Goal: Task Accomplishment & Management: Use online tool/utility

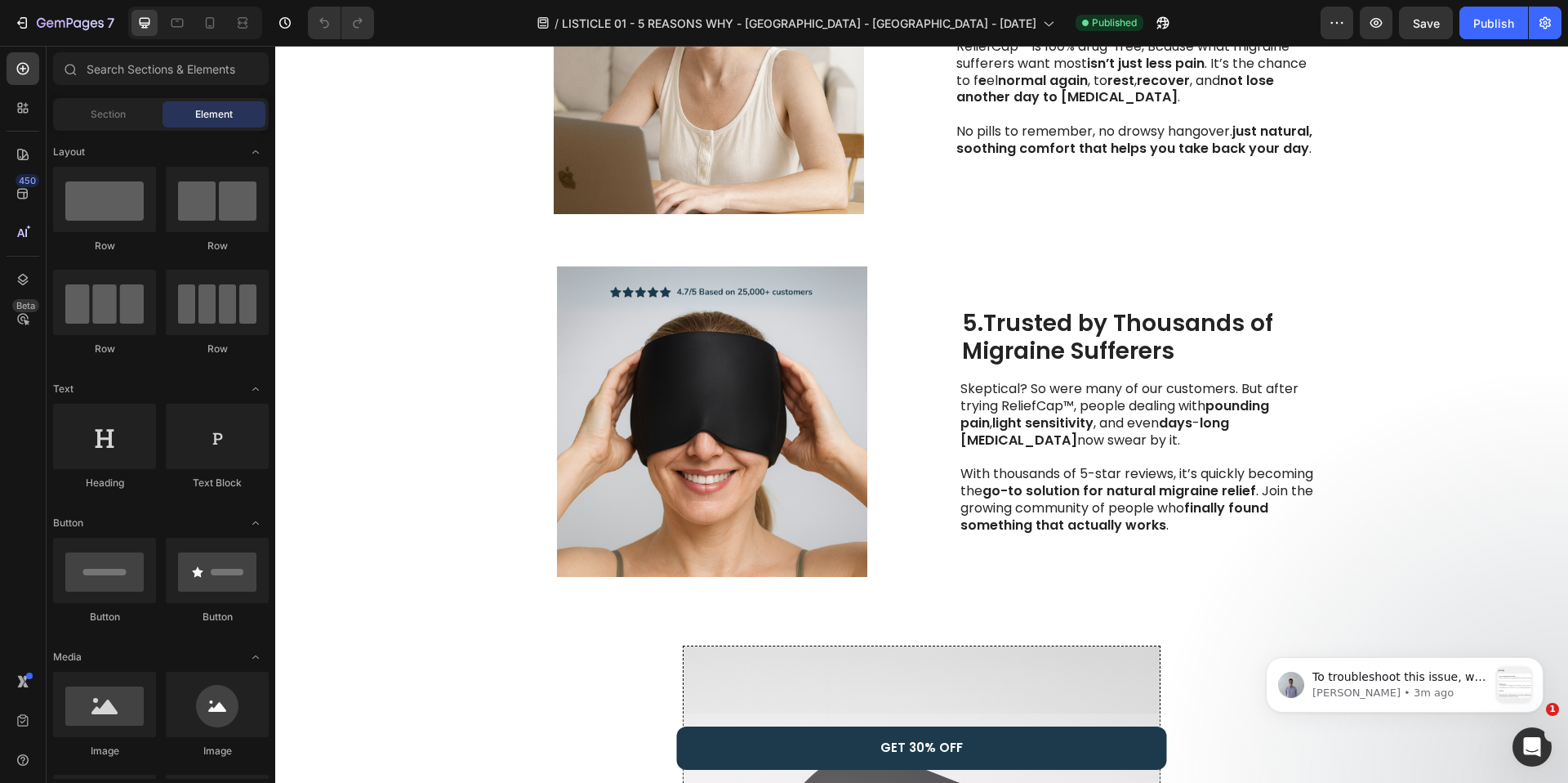
scroll to position [1636, 0]
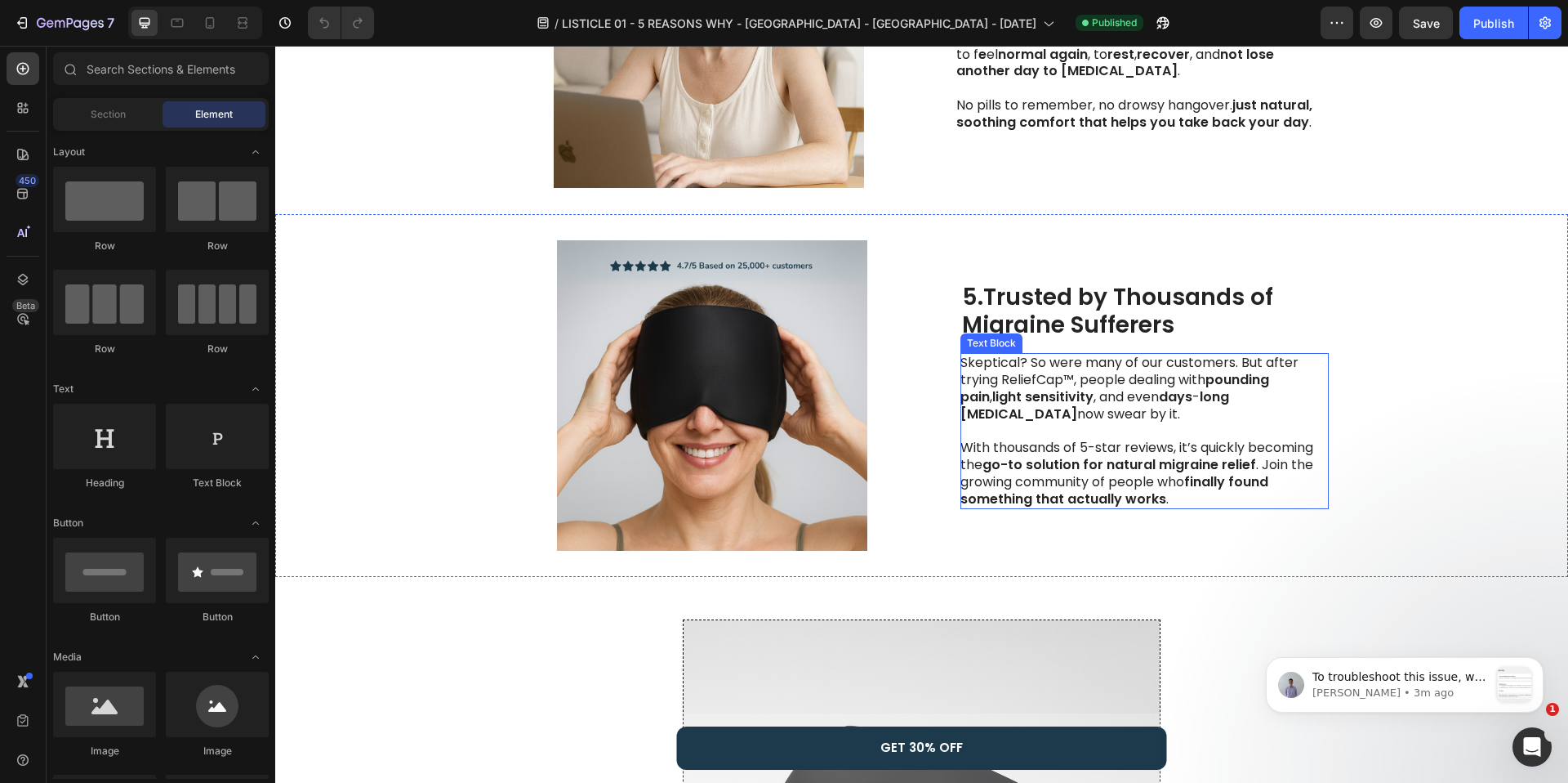
click at [1063, 402] on p "Skeptical? So were many of our customers. But after trying ReliefCap™, people d…" at bounding box center [1143, 431] width 366 height 153
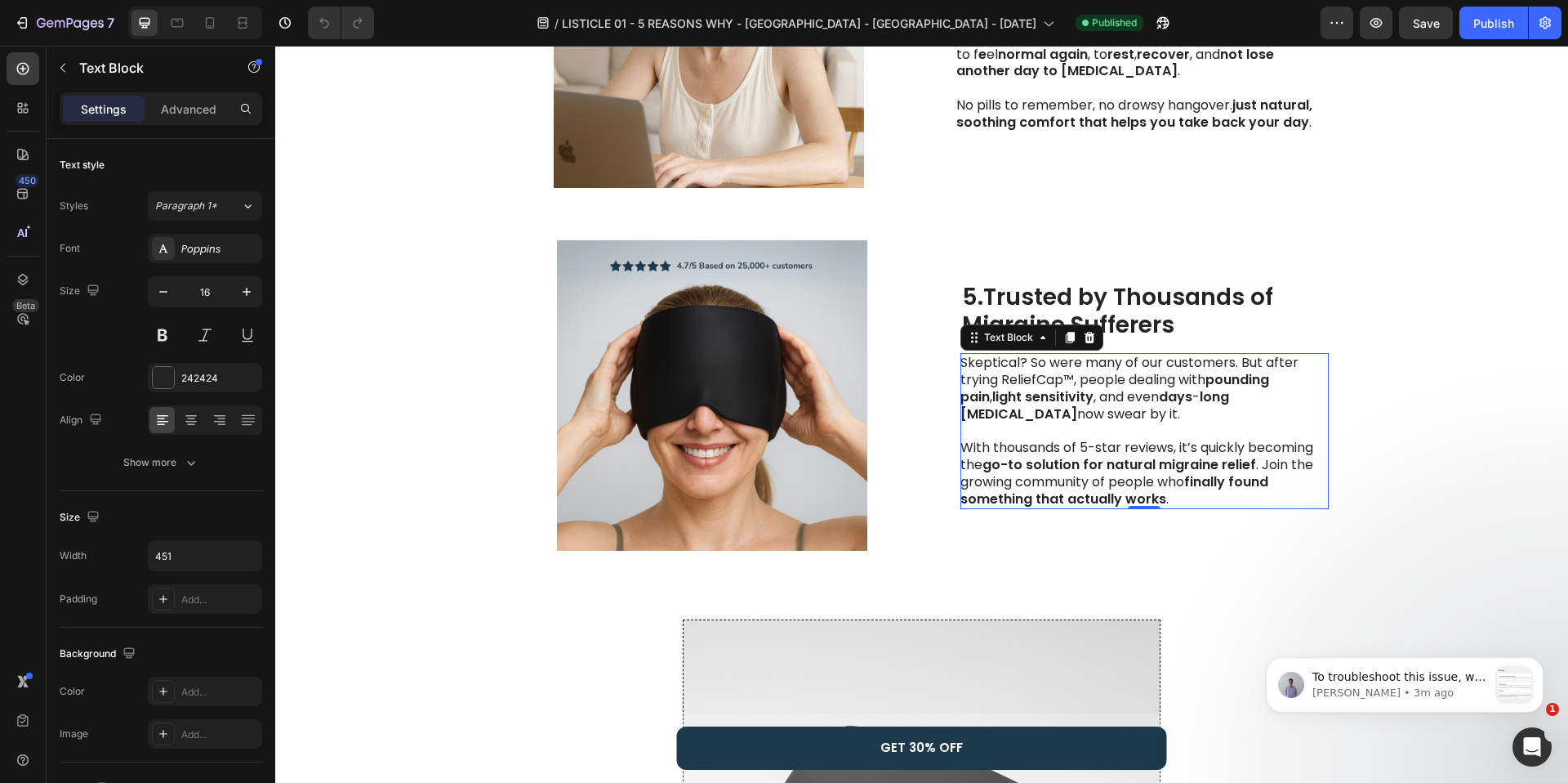
scroll to position [1651, 0]
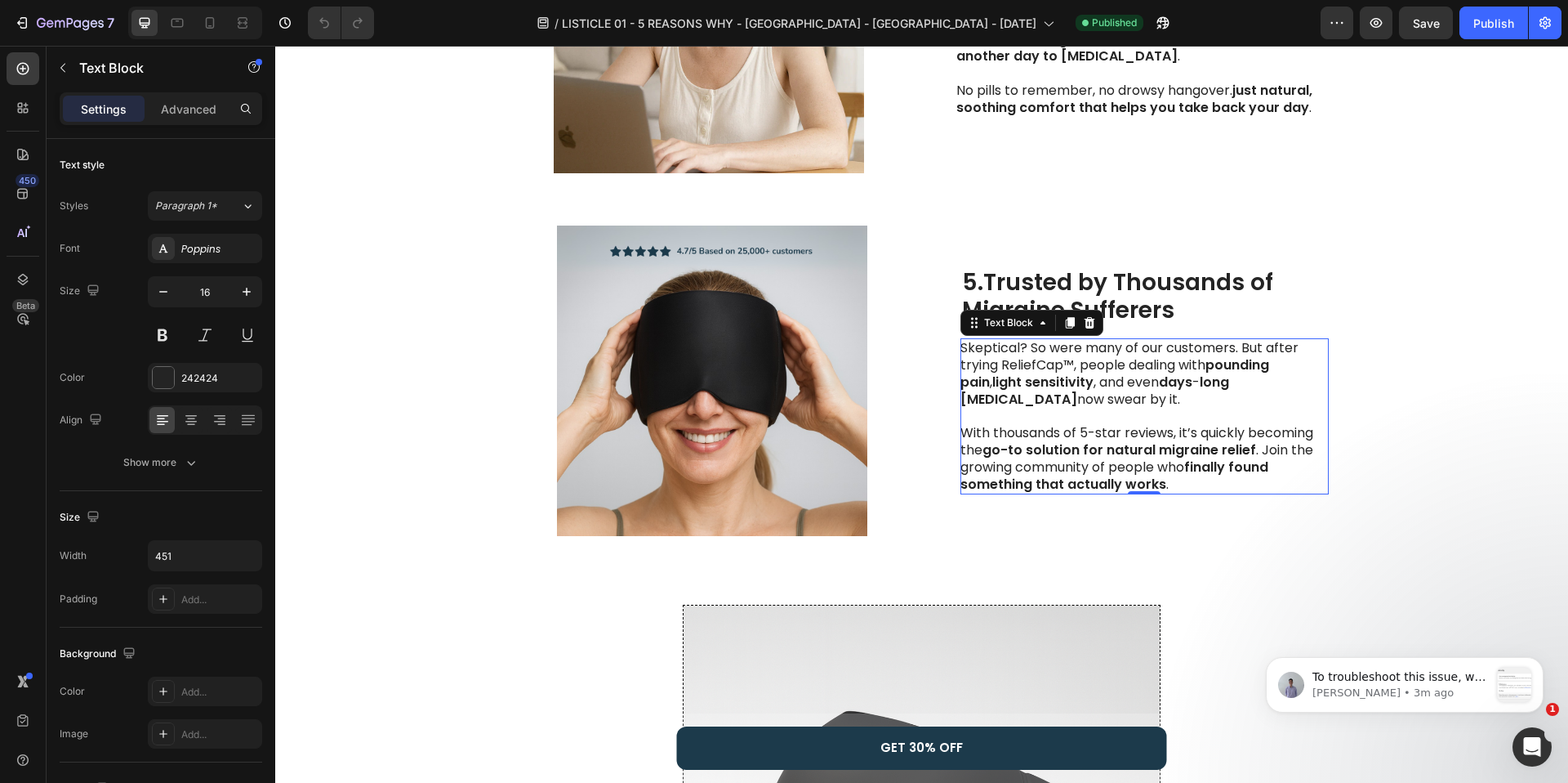
click at [1200, 384] on strong "long" at bounding box center [1214, 382] width 29 height 19
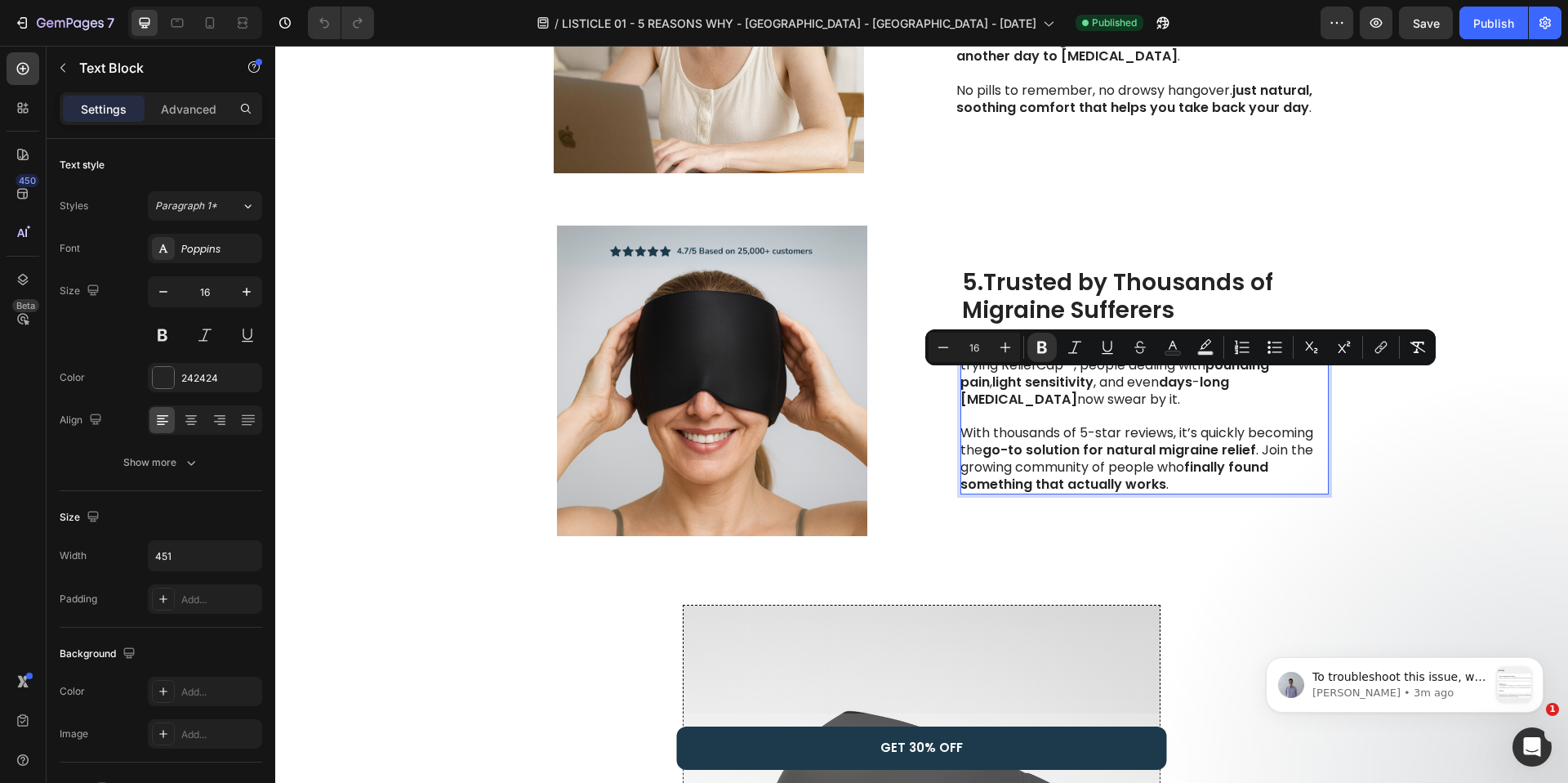
click at [1161, 384] on p "Skeptical? So were many of our customers. But after trying ReliefCap™, people d…" at bounding box center [1143, 416] width 366 height 153
click at [1027, 352] on icon "Editor contextual toolbar" at bounding box center [1023, 348] width 10 height 12
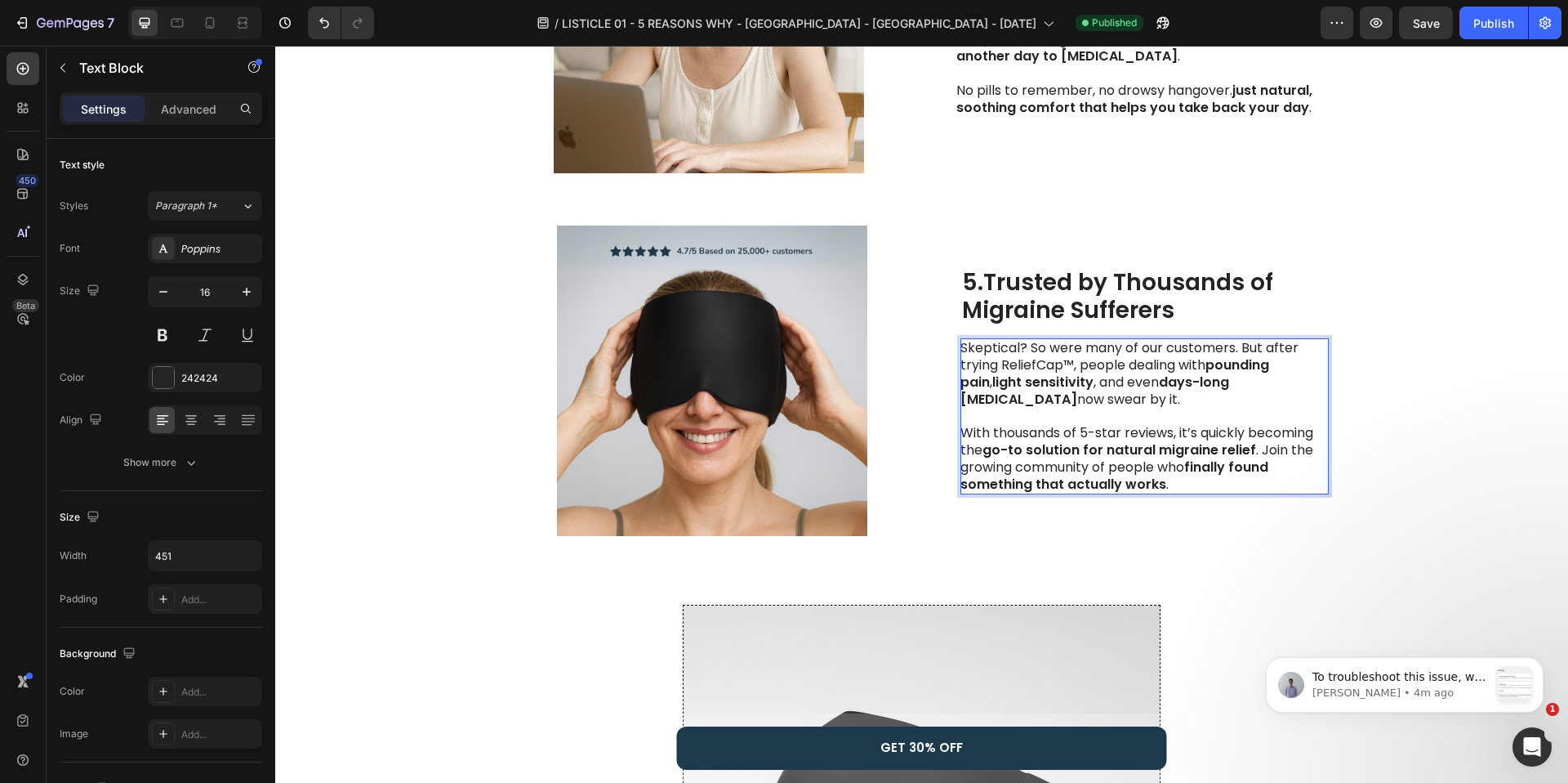
click at [1040, 393] on p "Skeptical? So were many of our customers. But after trying ReliefCap™, people d…" at bounding box center [1143, 416] width 366 height 153
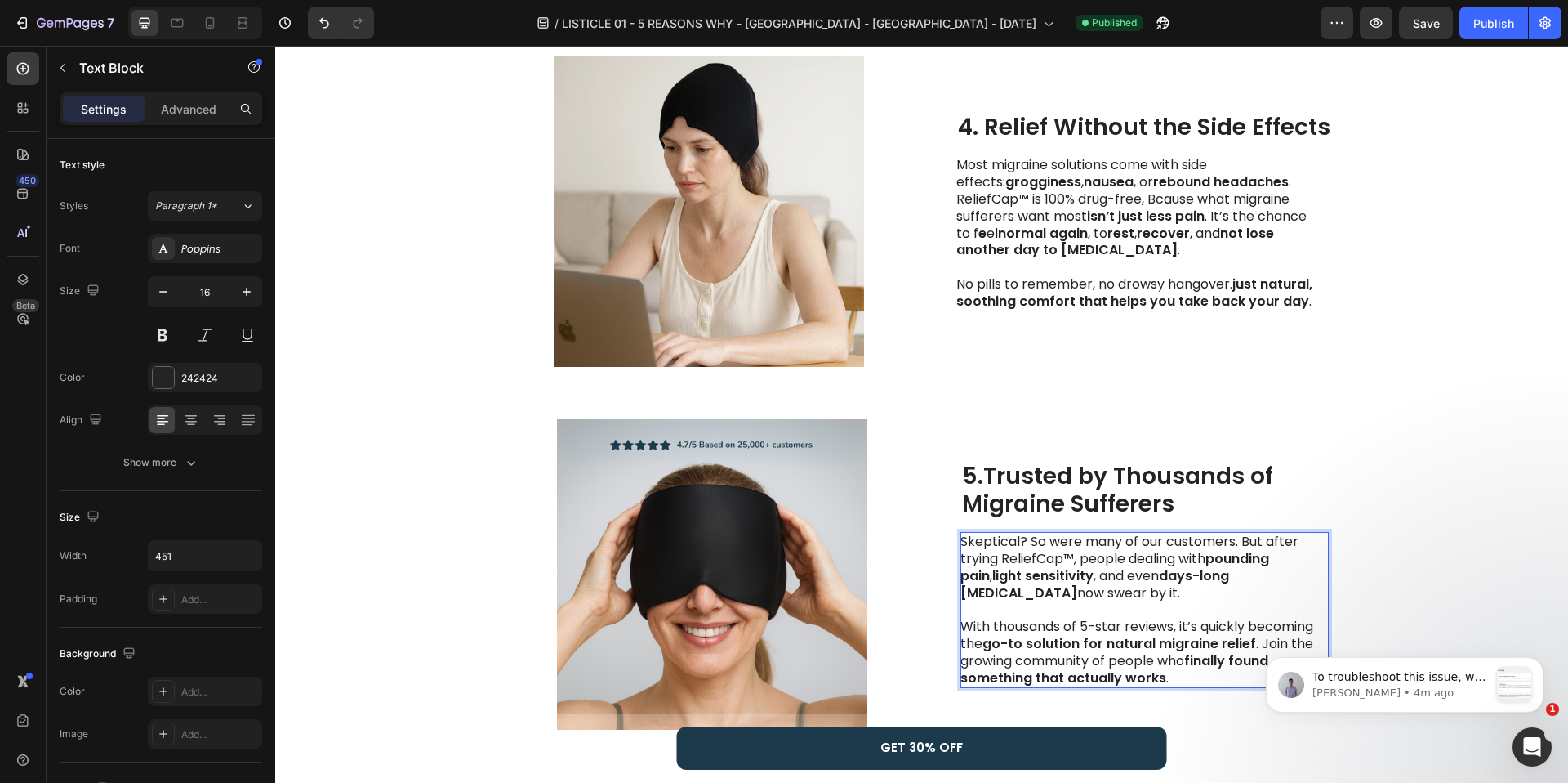
scroll to position [1453, 0]
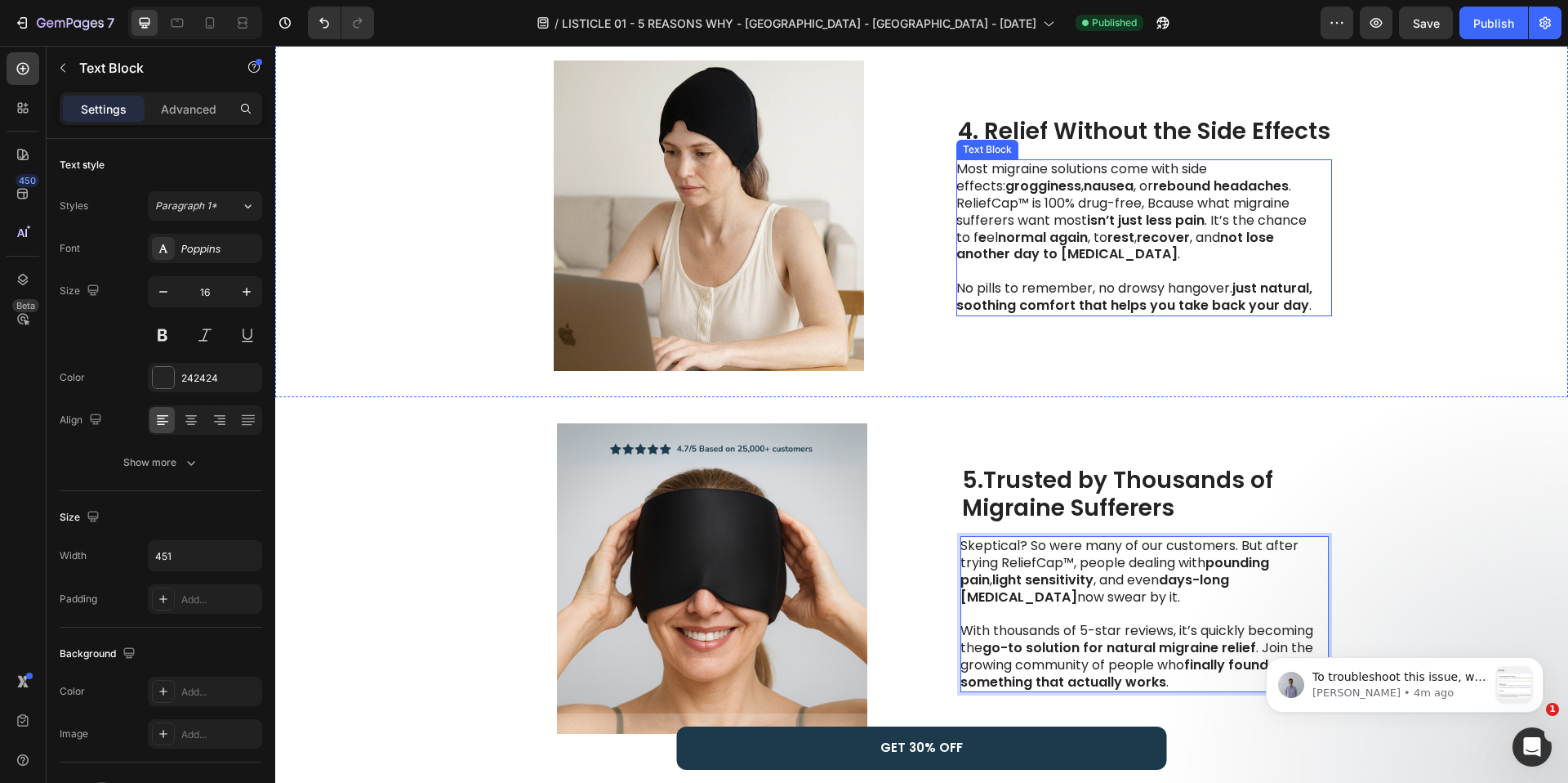
click at [1107, 232] on p "Most migraine solutions come with side effects: grogginess , nausea , or reboun…" at bounding box center [1139, 237] width 366 height 153
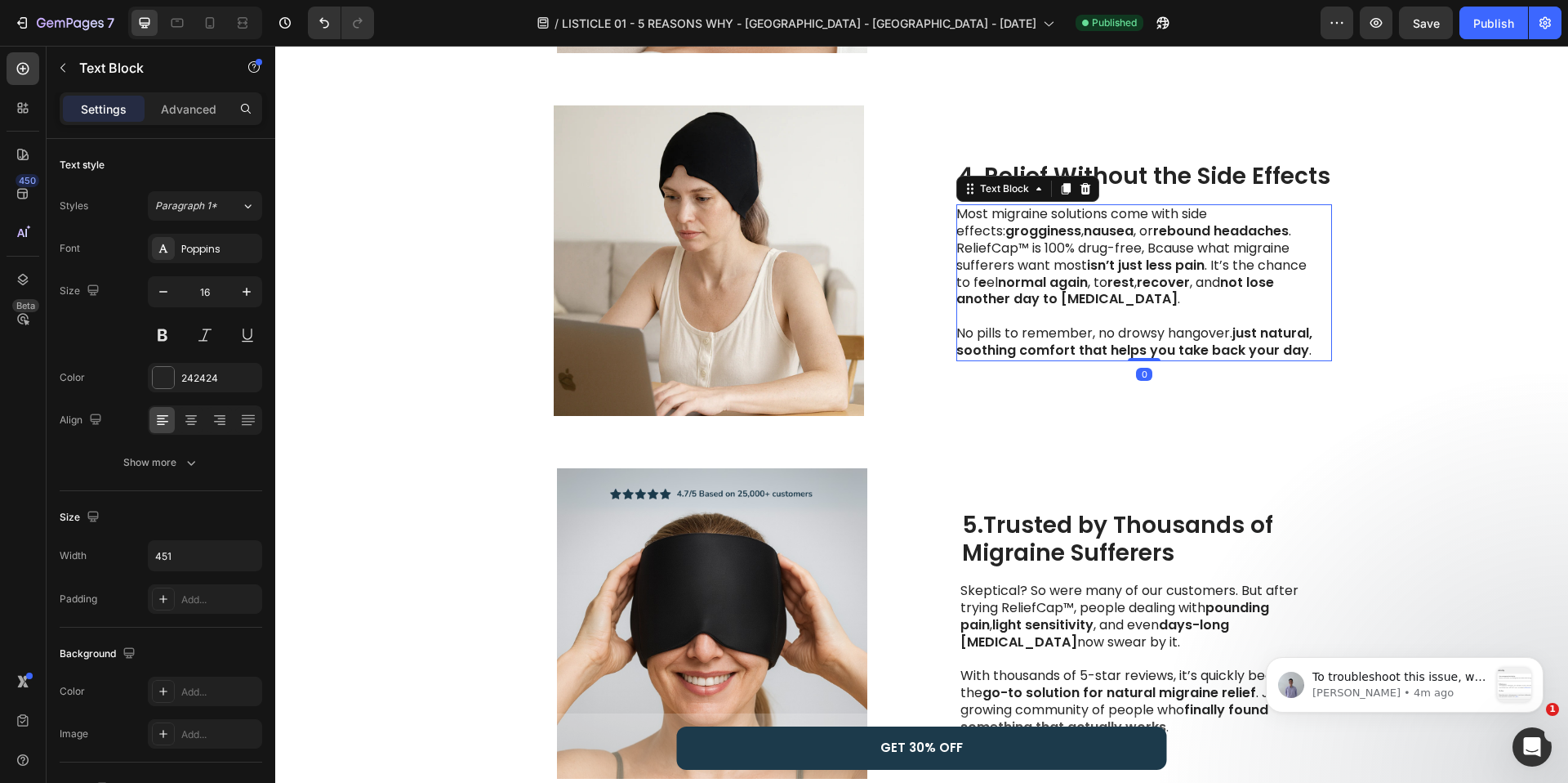
scroll to position [1404, 0]
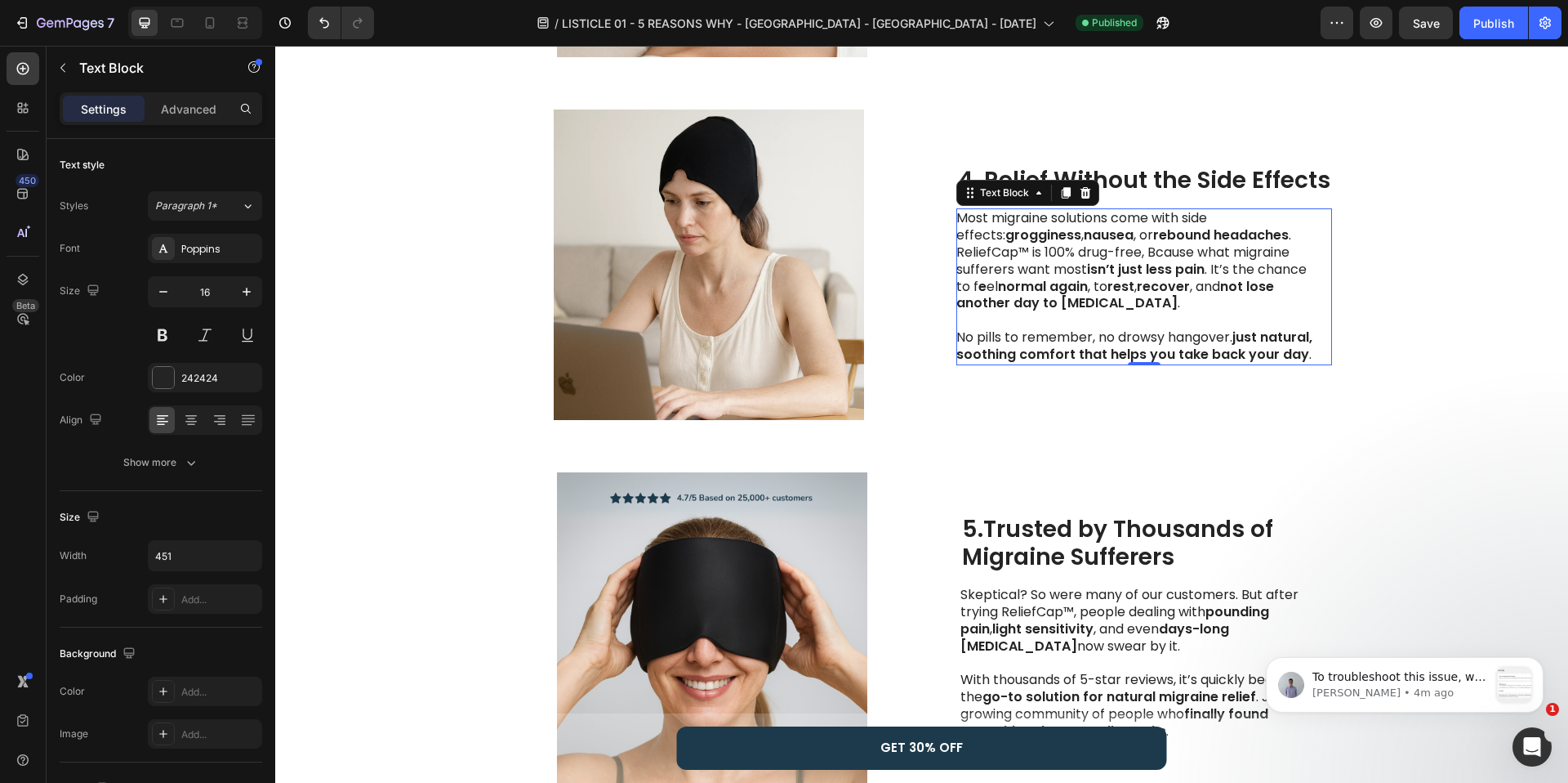
click at [984, 286] on p "Most migraine solutions come with side effects: grogginess , nausea , or reboun…" at bounding box center [1139, 287] width 366 height 153
click at [1010, 305] on strong "not lose another day to [MEDICAL_DATA]" at bounding box center [1115, 295] width 318 height 36
click at [1096, 286] on p "Most migraine solutions come with side effects: grogginess , nausea , or reboun…" at bounding box center [1139, 287] width 366 height 153
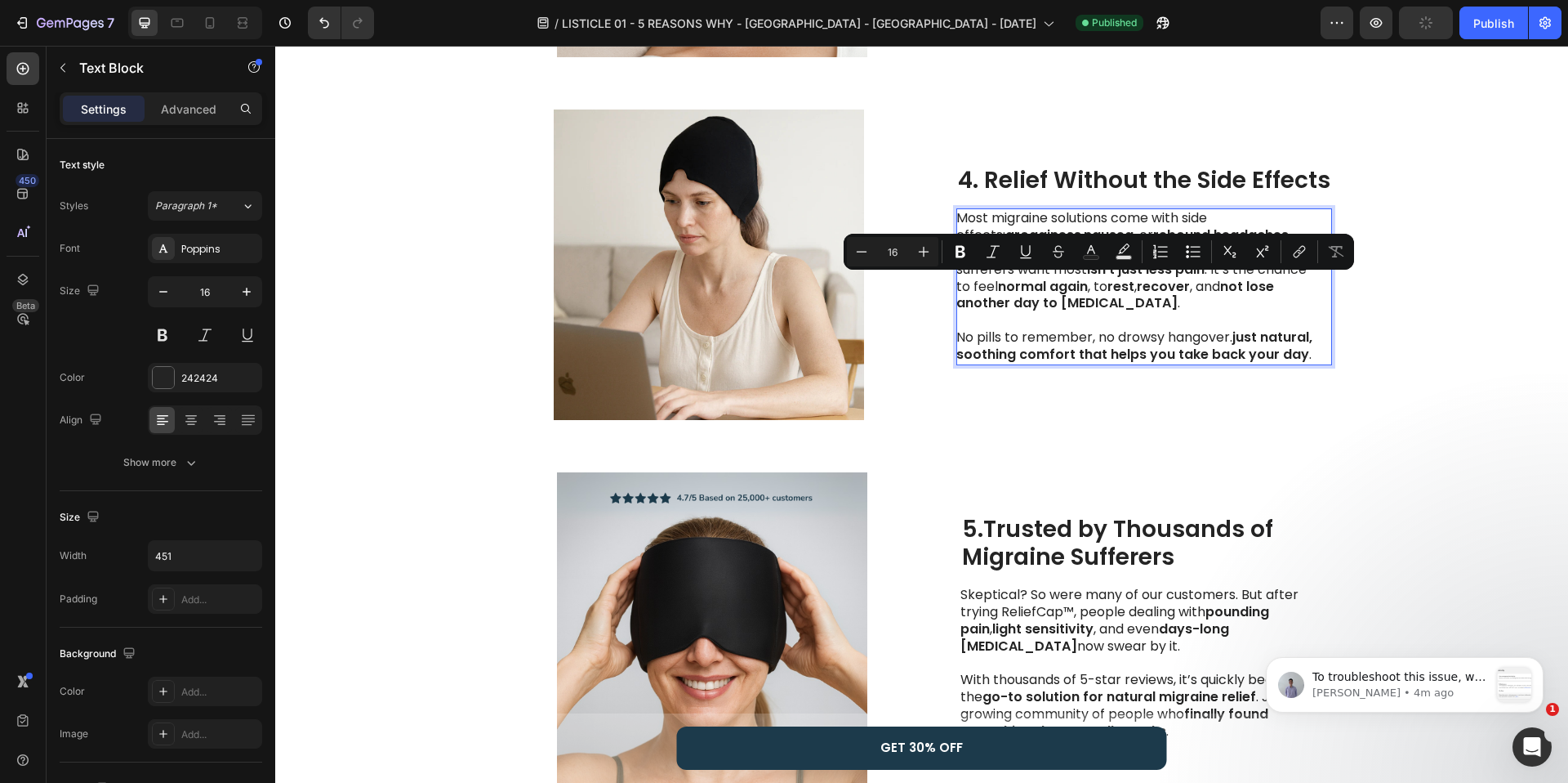
click at [1131, 299] on p "Most migraine solutions come with side effects: grogginess , nausea , or reboun…" at bounding box center [1139, 287] width 366 height 153
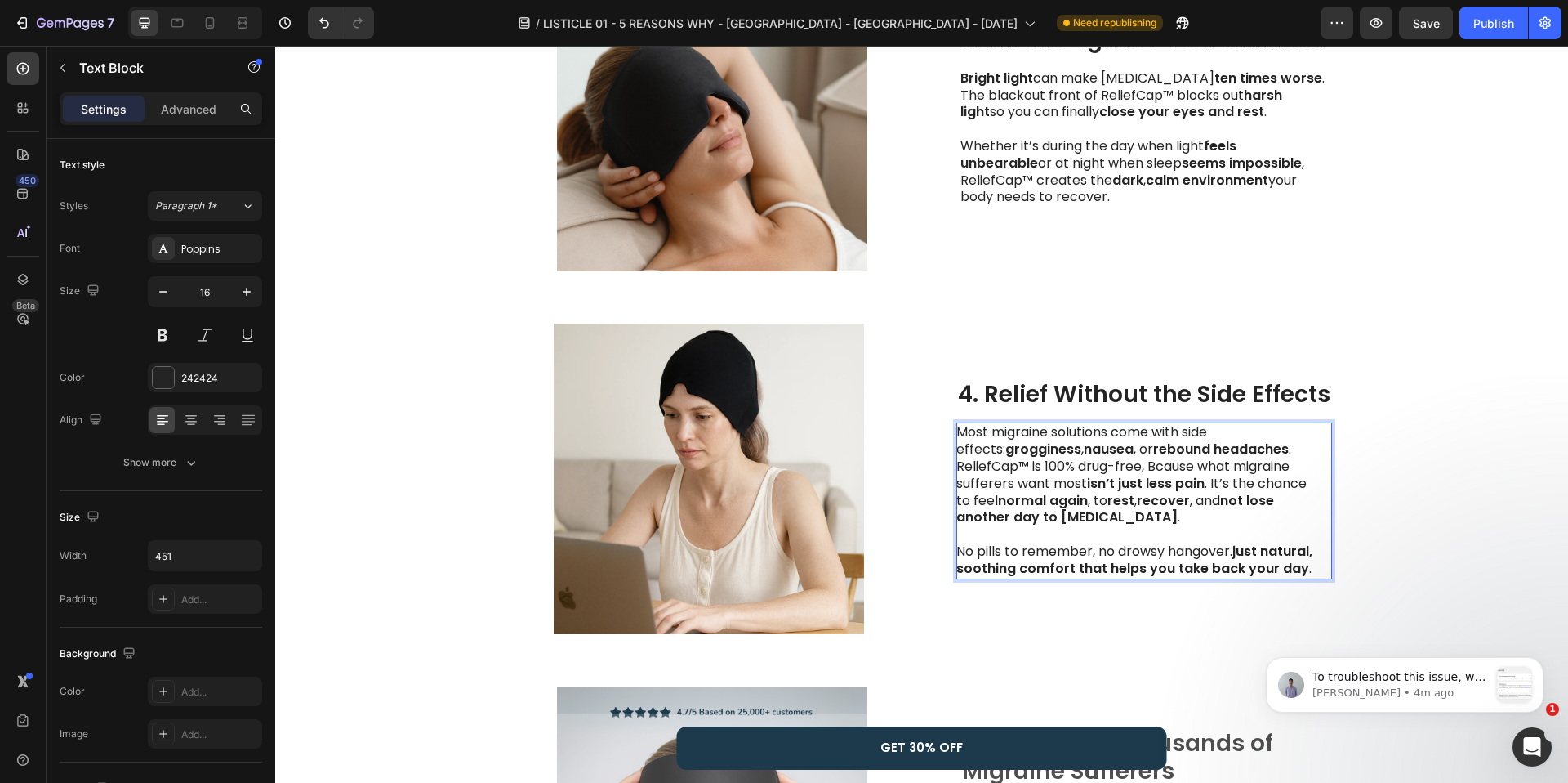
scroll to position [1177, 0]
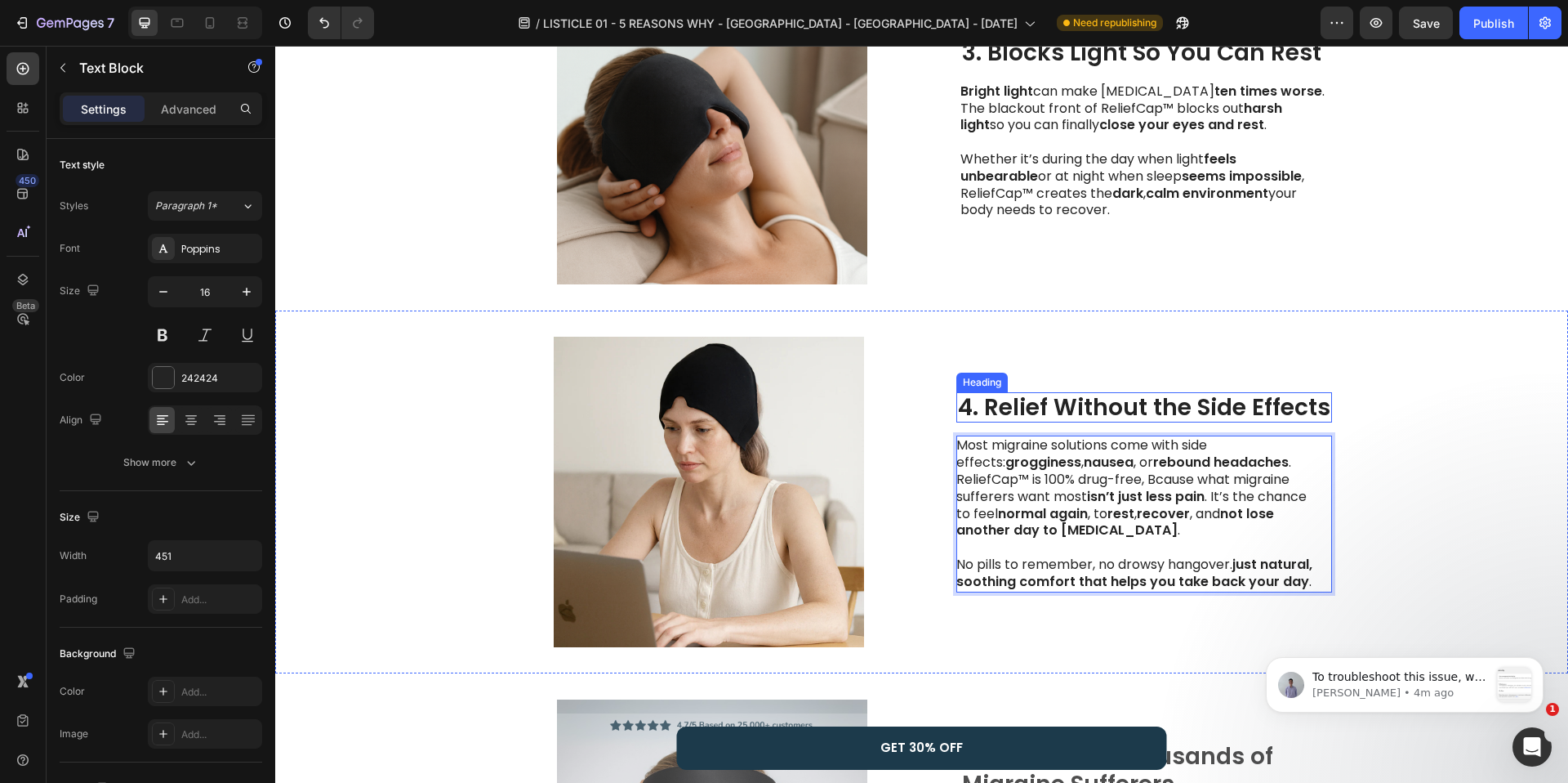
click at [1162, 414] on h2 "4. Relief Without the Side Effects" at bounding box center [1144, 407] width 375 height 31
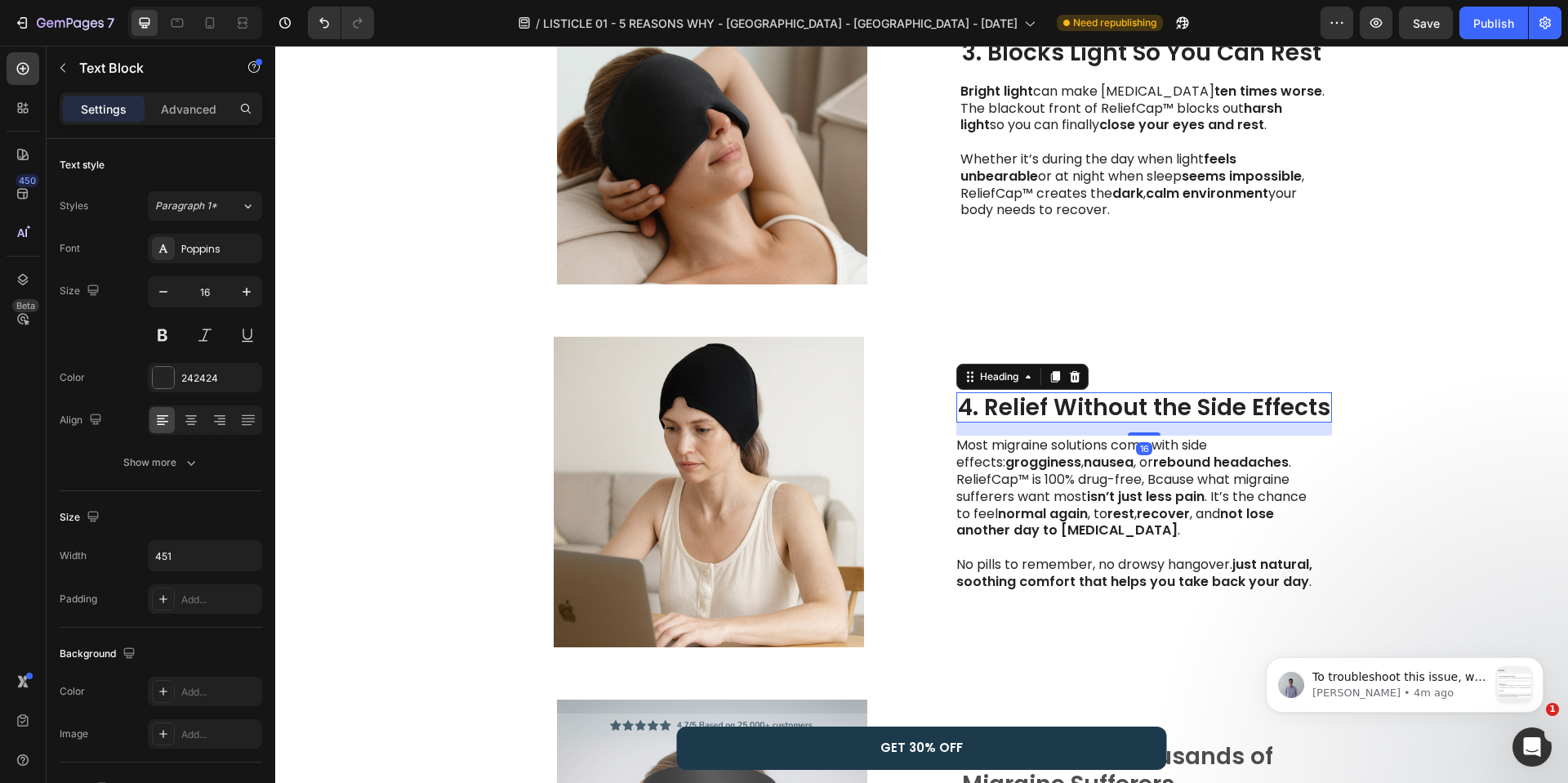
click at [1162, 414] on h2 "4. Relief Without the Side Effects" at bounding box center [1144, 407] width 375 height 31
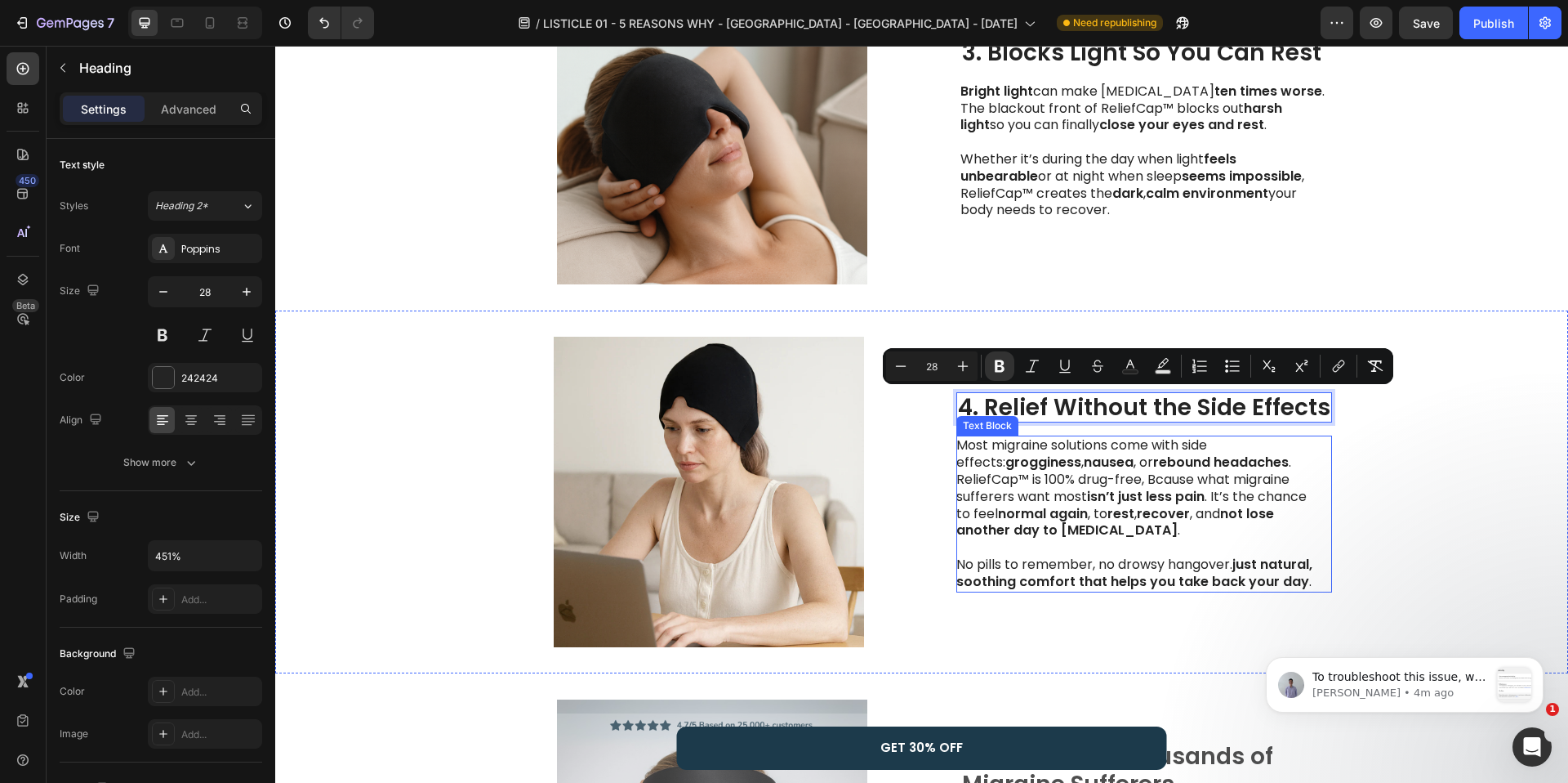
click at [1147, 484] on p "Most migraine solutions come with side effects: grogginess , nausea , or reboun…" at bounding box center [1139, 513] width 366 height 153
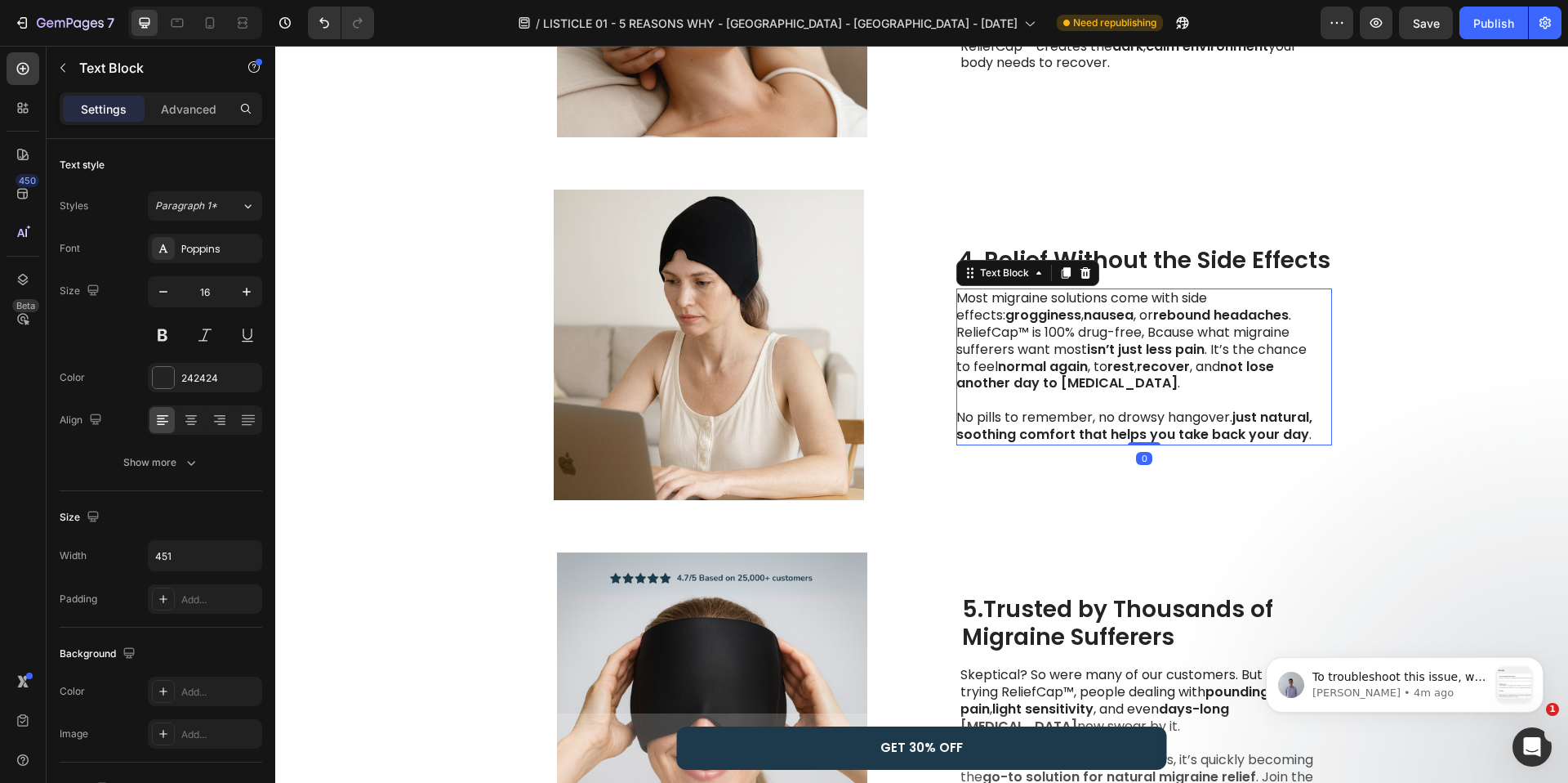
scroll to position [1402, 0]
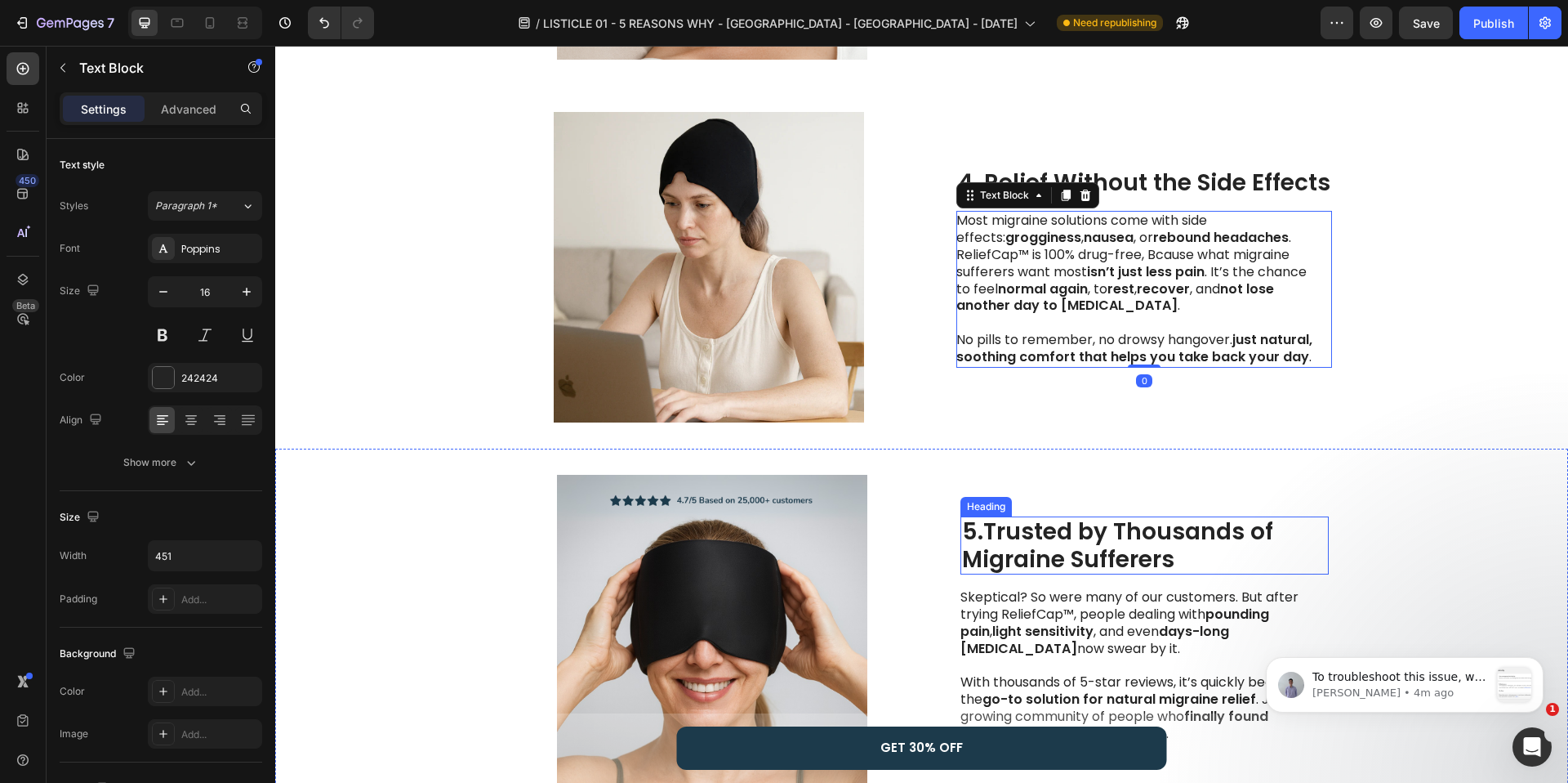
click at [1094, 536] on strong "Trusted by Thousands of" at bounding box center [1128, 532] width 290 height 32
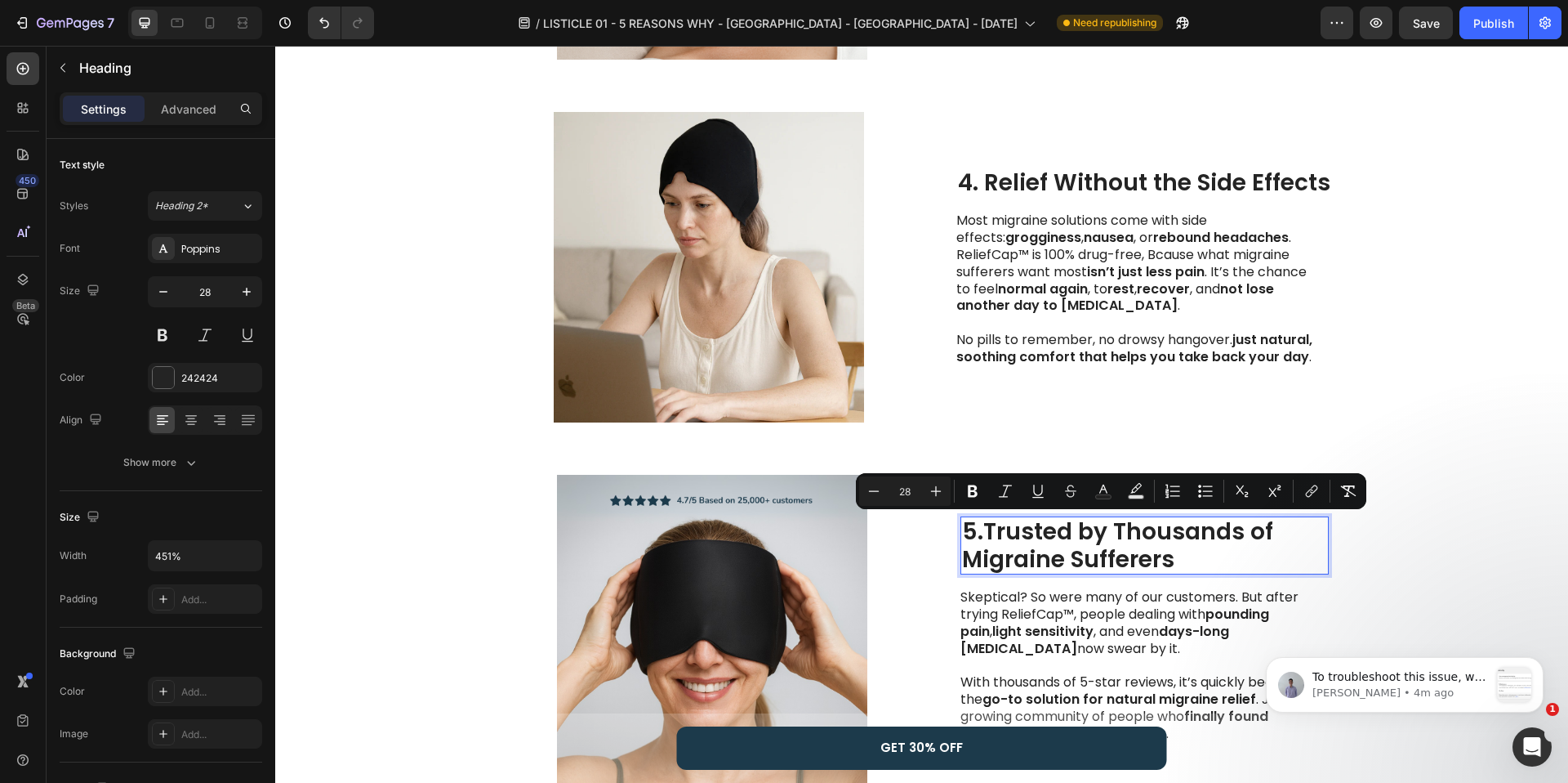
click at [1160, 560] on strong "Migraine Sufferers" at bounding box center [1068, 559] width 212 height 32
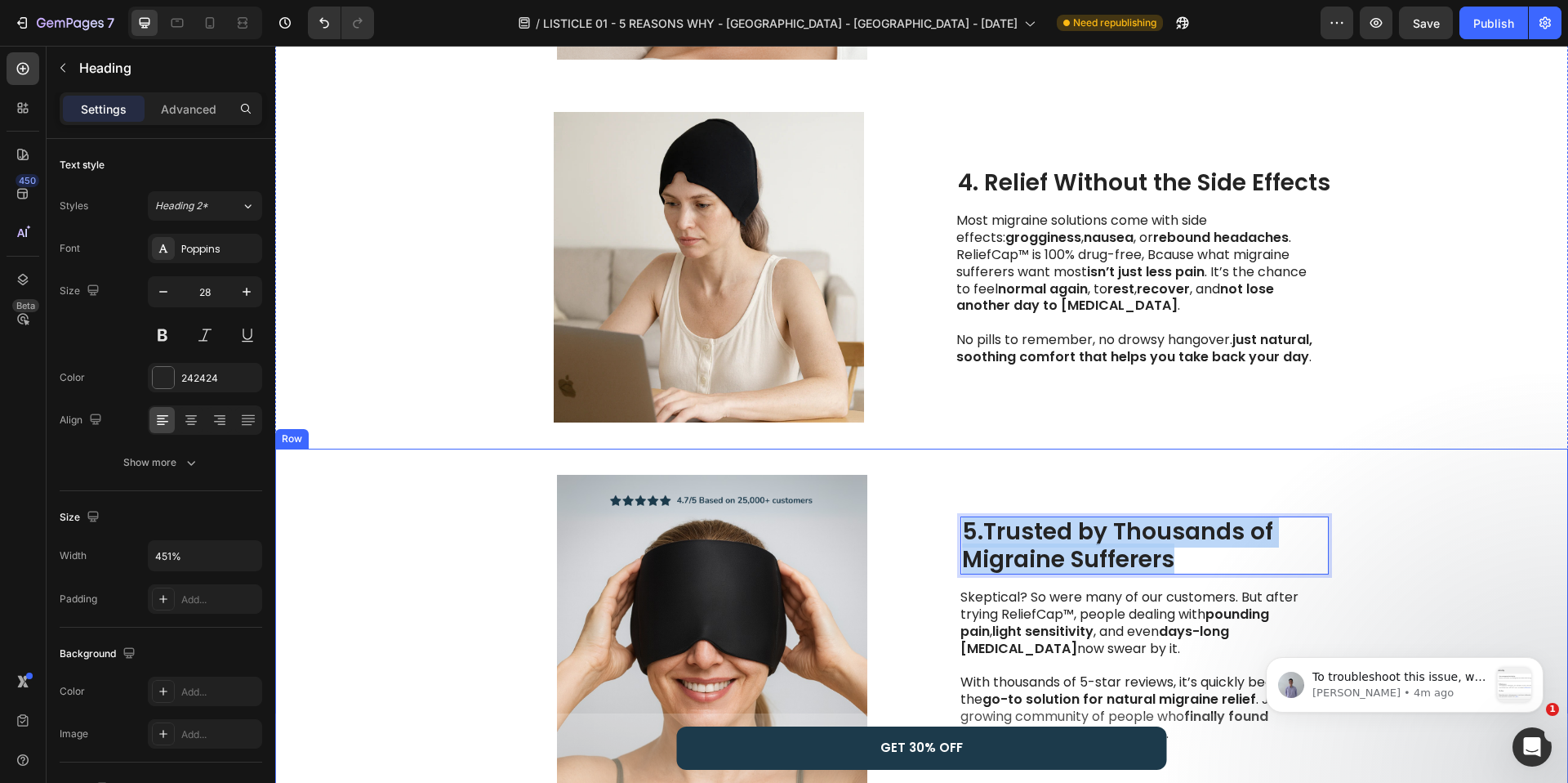
drag, startPoint x: 1185, startPoint y: 560, endPoint x: 939, endPoint y: 535, distance: 247.3
click at [939, 535] on div "Image 5. Trusted by Thousands of Migraine Sufferers Heading 16 Skeptical? So we…" at bounding box center [921, 629] width 1293 height 363
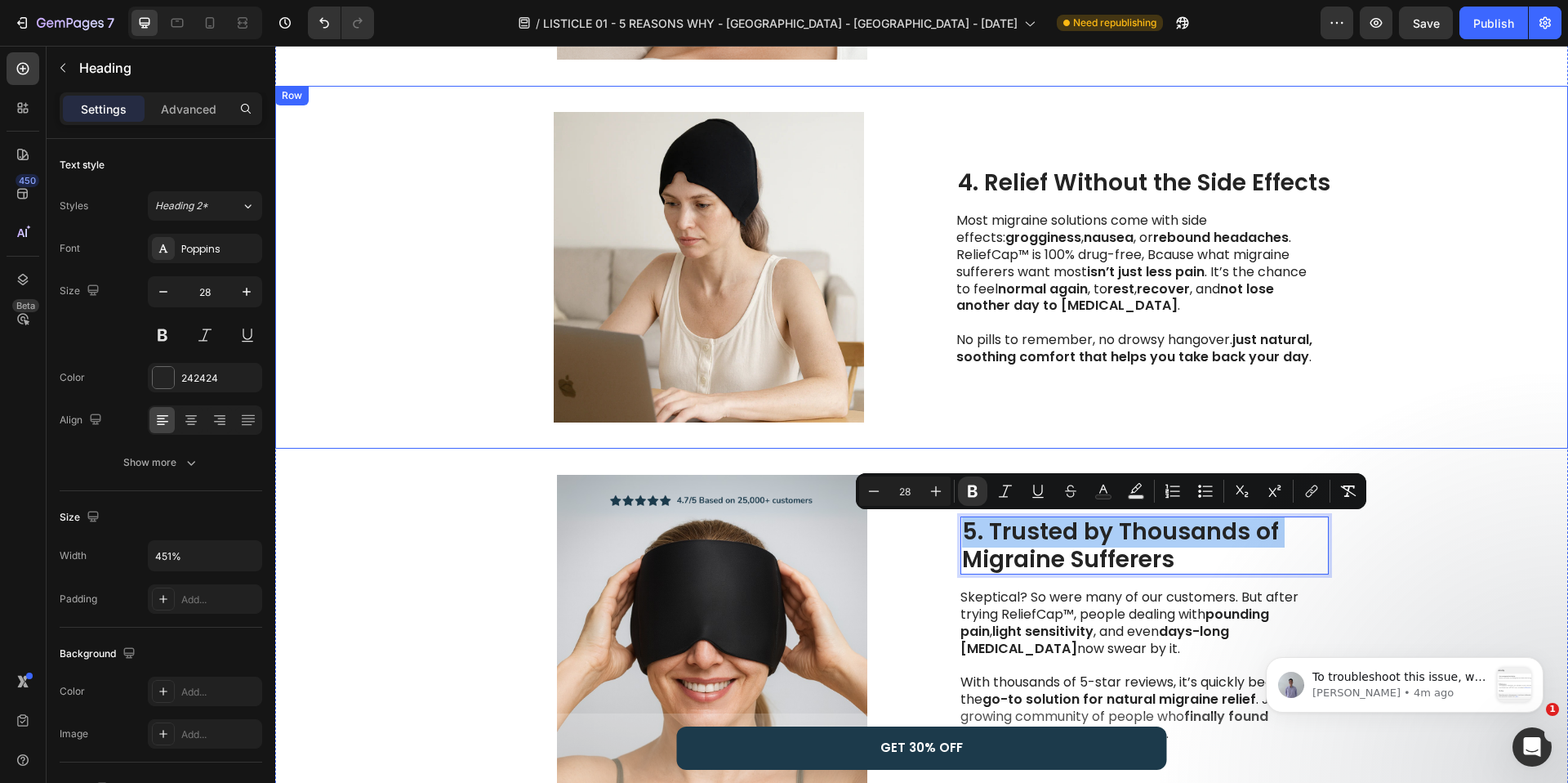
click at [1016, 375] on div "⁠⁠⁠⁠⁠⁠⁠ 4. Relief Without the Side Effects Heading Most migraine solutions come…" at bounding box center [1144, 267] width 375 height 311
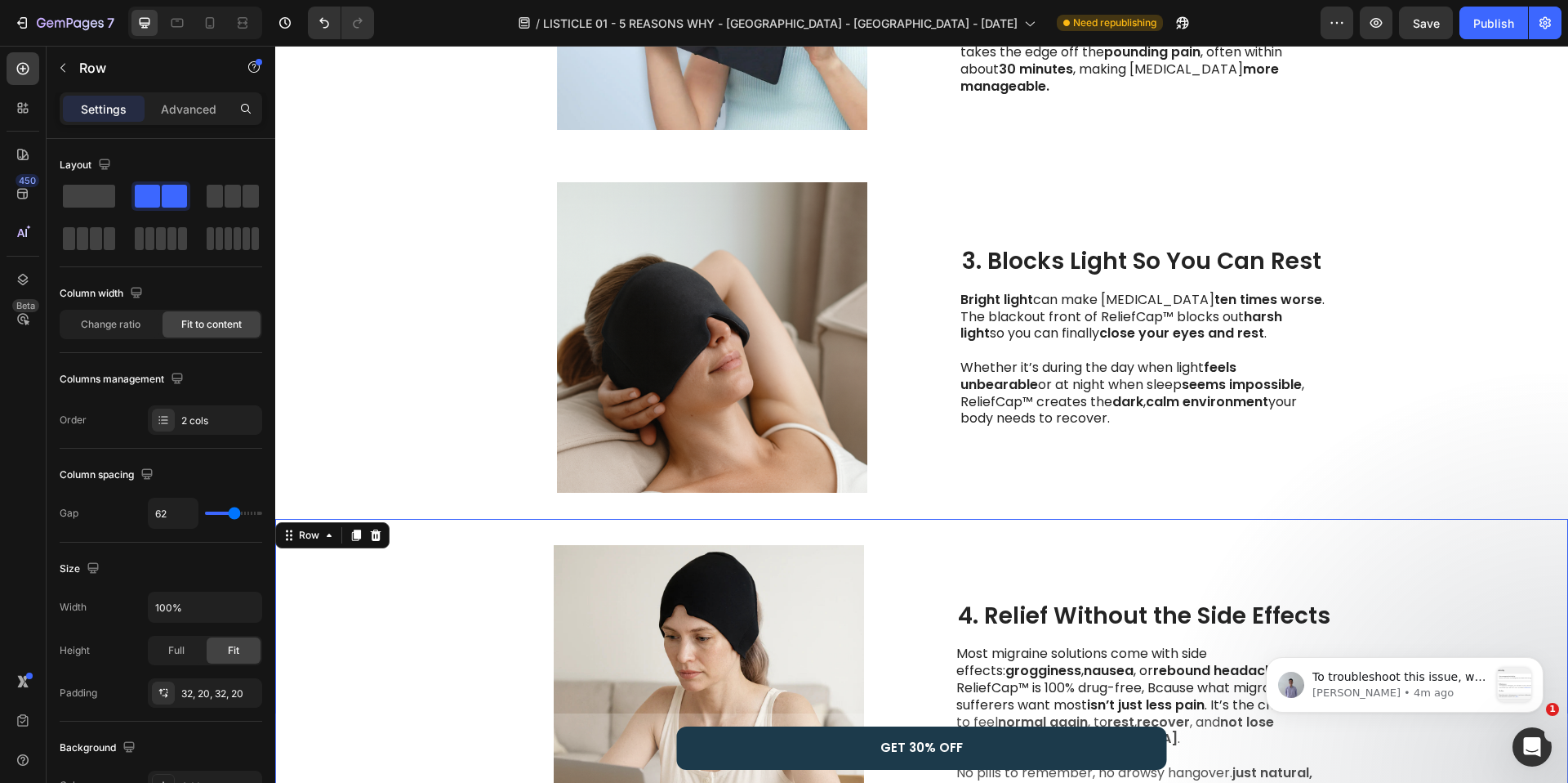
scroll to position [968, 0]
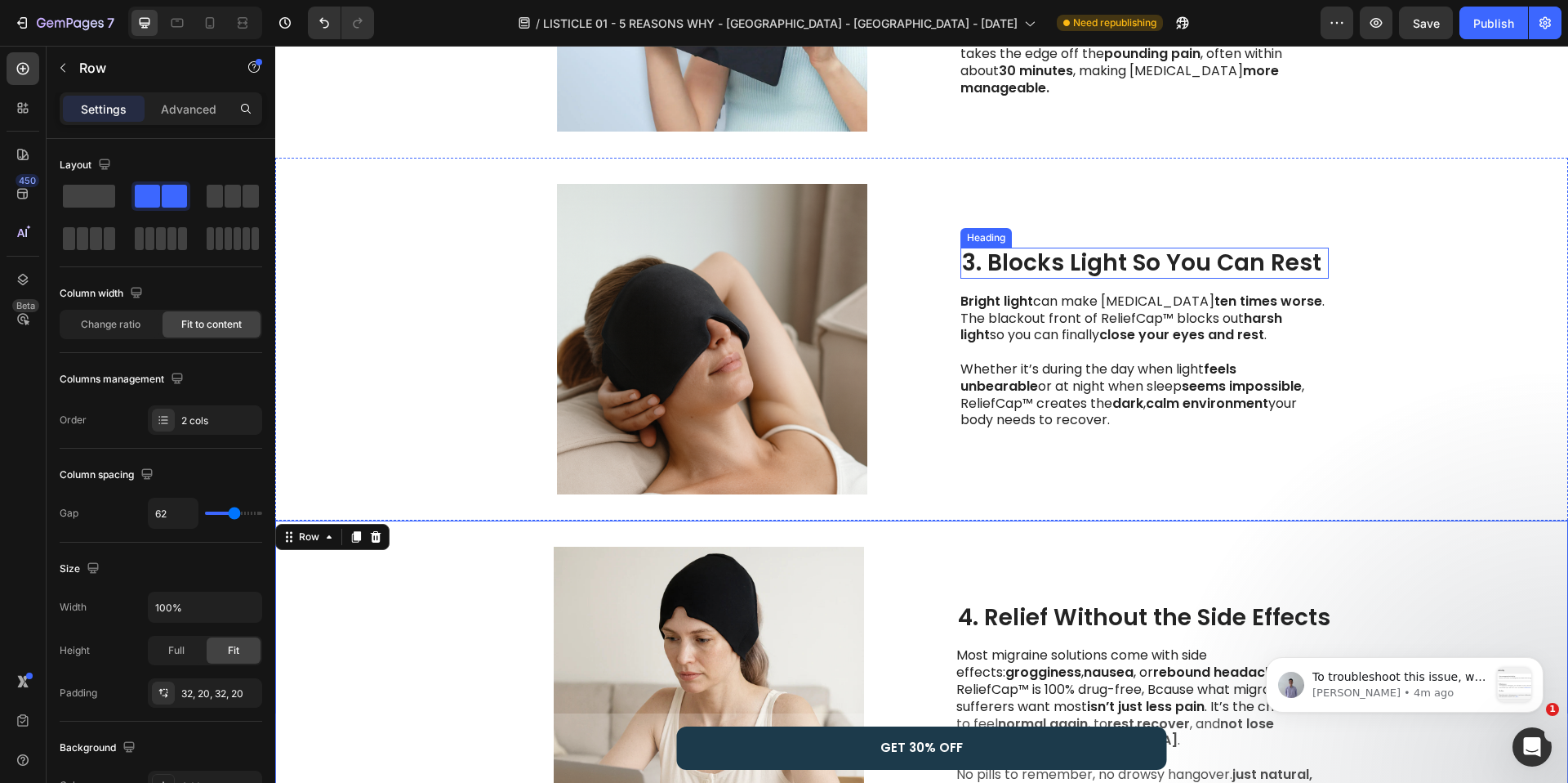
click at [1043, 264] on h2 "3. Blocks Light So You Can Rest" at bounding box center [1144, 263] width 368 height 31
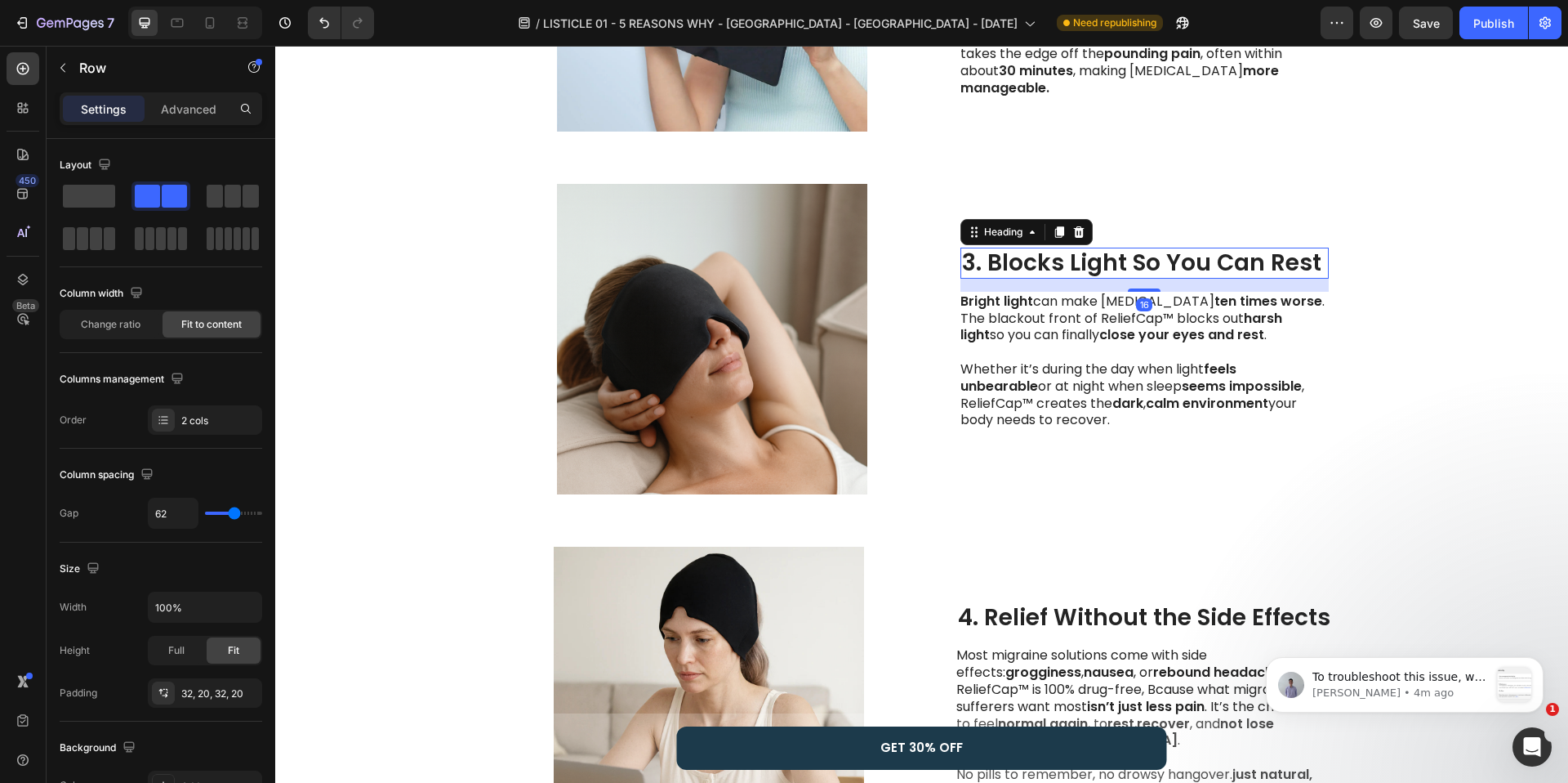
click at [1043, 264] on h2 "3. Blocks Light So You Can Rest" at bounding box center [1144, 263] width 368 height 31
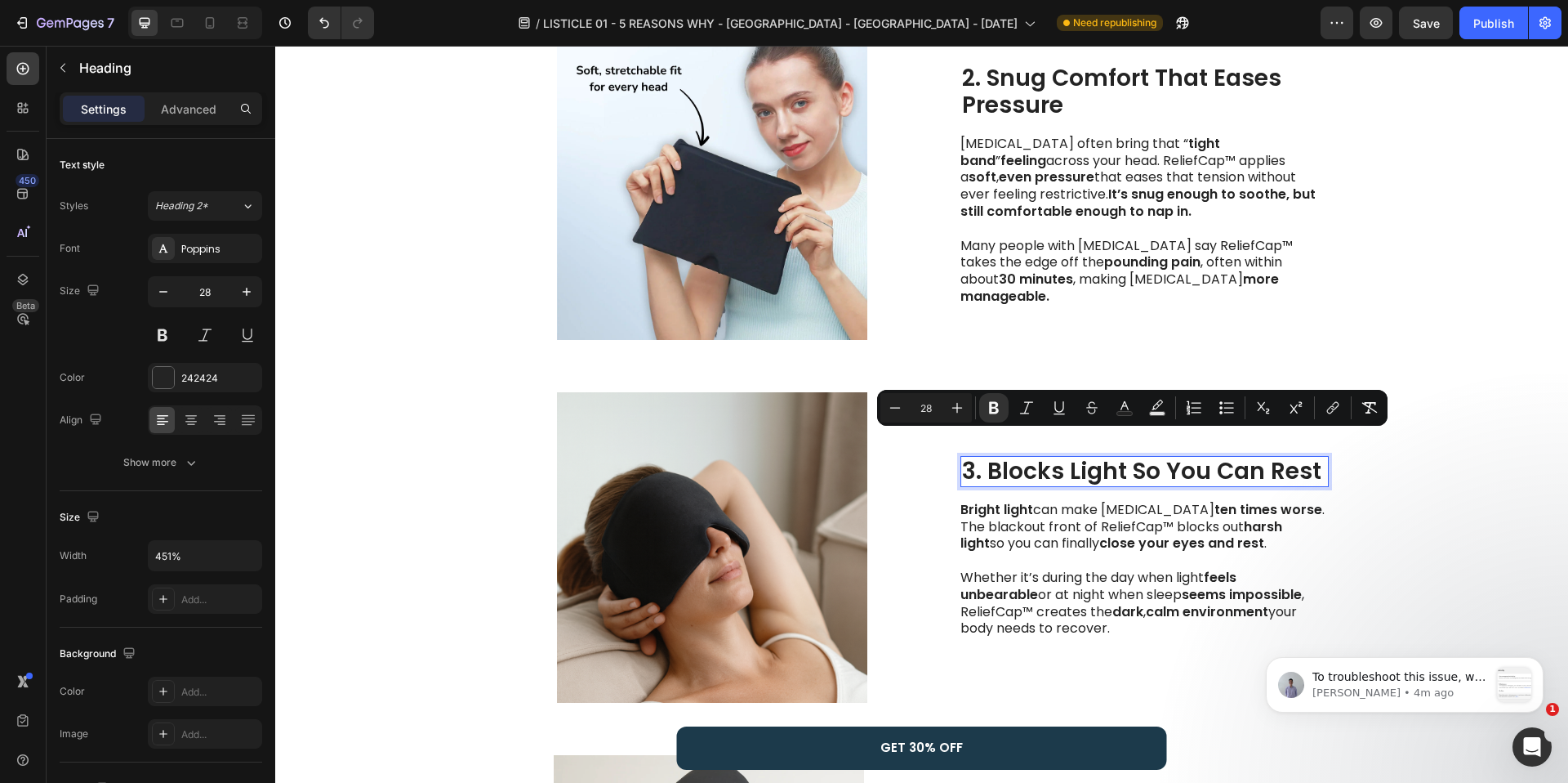
scroll to position [717, 0]
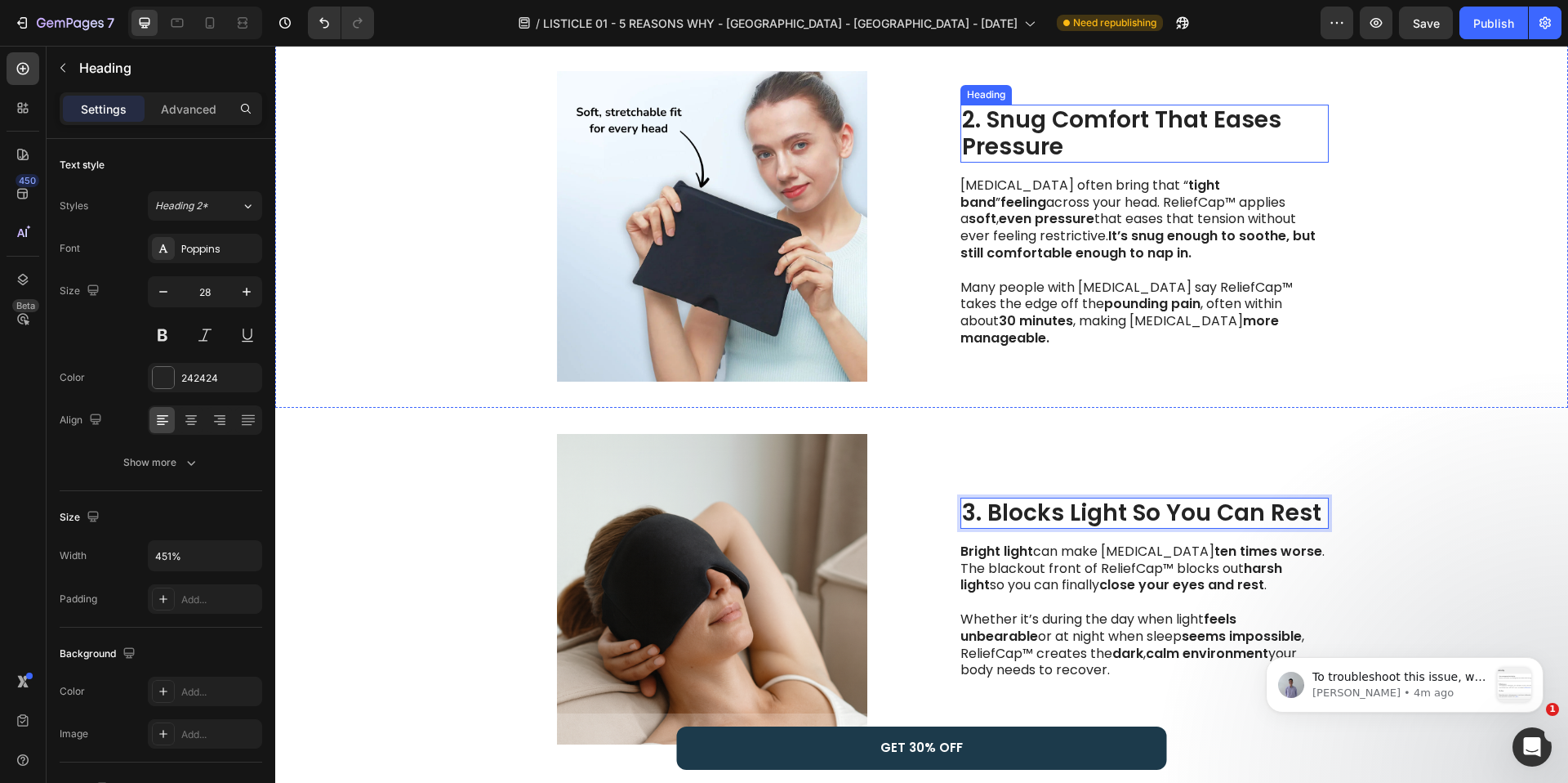
click at [1039, 134] on h2 "2. Snug Comfort That Eases Pressure" at bounding box center [1144, 133] width 368 height 58
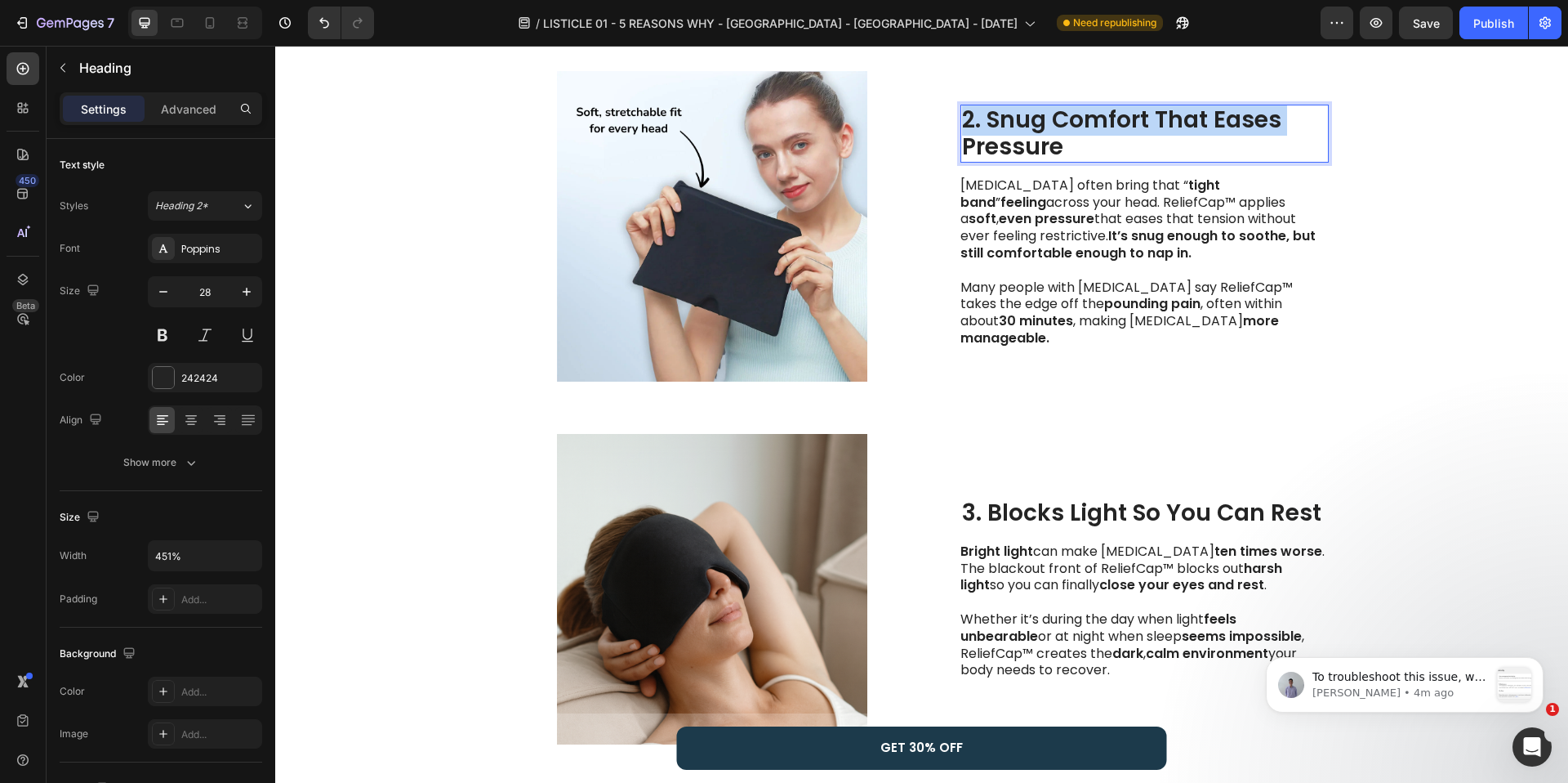
click at [1039, 134] on p "2. Snug Comfort That Eases Pressure" at bounding box center [1144, 134] width 365 height 55
drag, startPoint x: 1070, startPoint y: 152, endPoint x: 949, endPoint y: 118, distance: 125.7
click at [949, 118] on div "Image 2. Snug Comfort That Eases Pressure Heading 16 [MEDICAL_DATA] often bring…" at bounding box center [921, 226] width 1293 height 363
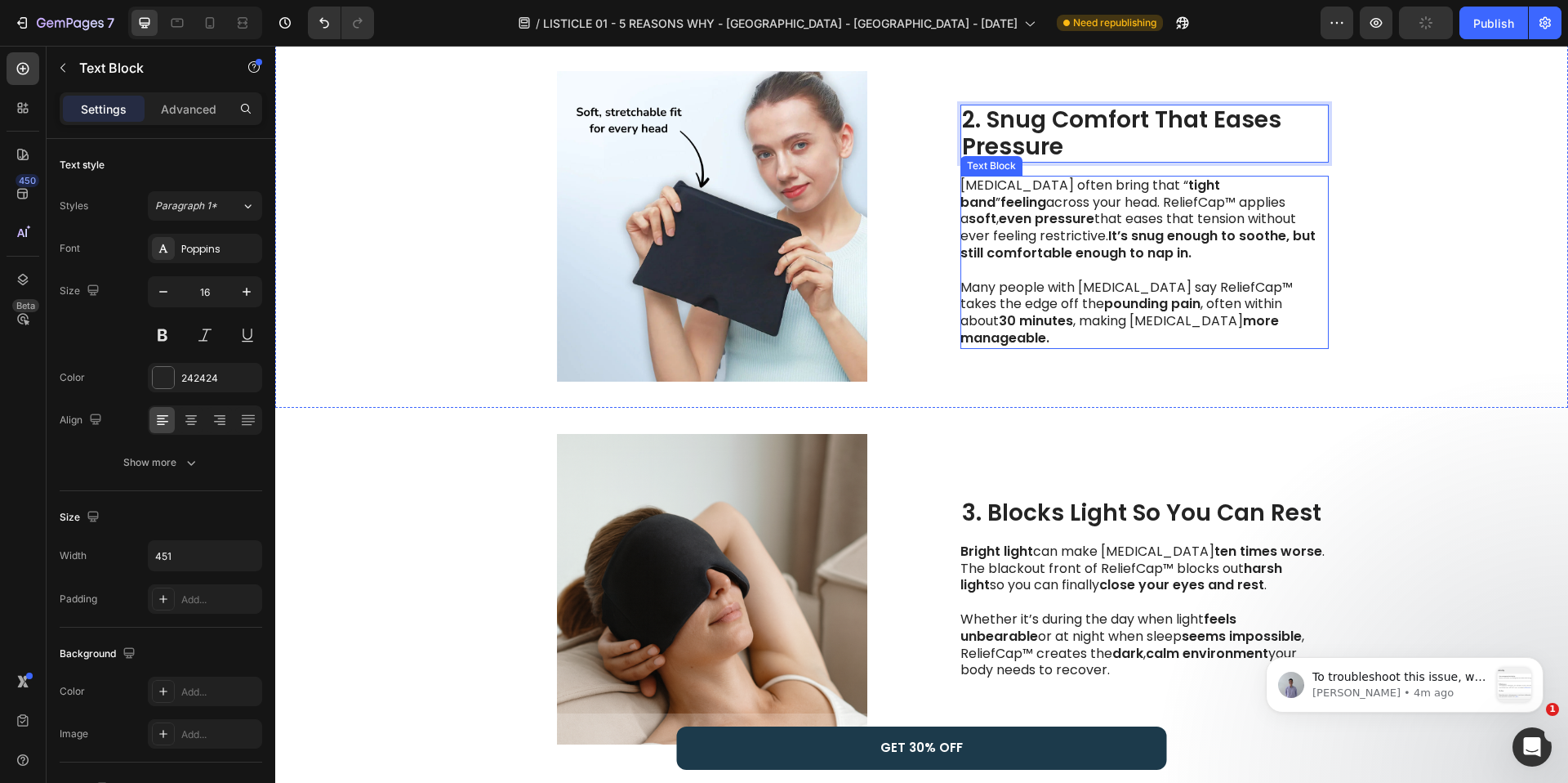
click at [1007, 262] on strong "It’s snug enough to soothe, but still comfortable enough to nap in." at bounding box center [1138, 244] width 355 height 36
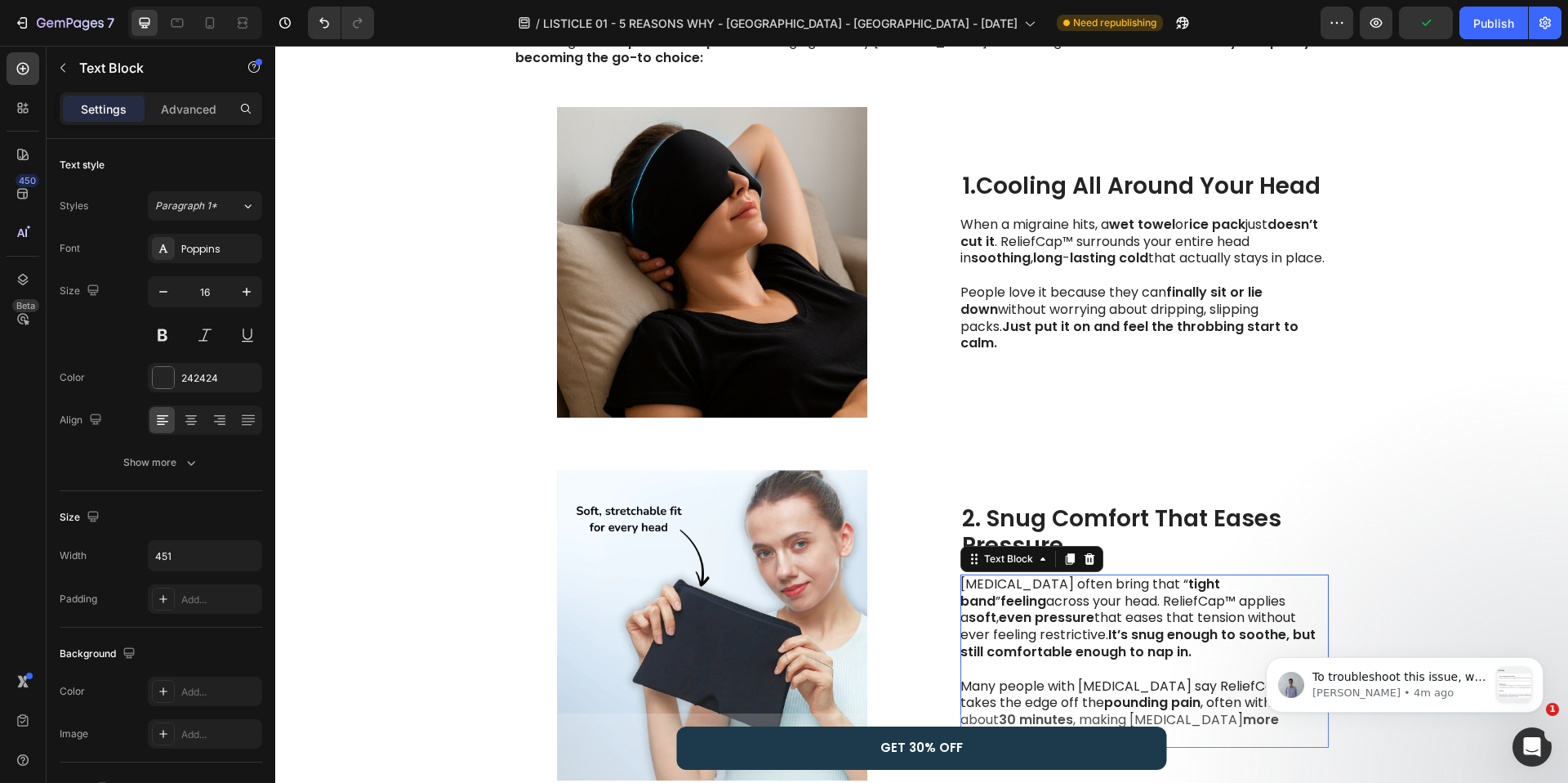
scroll to position [249, 0]
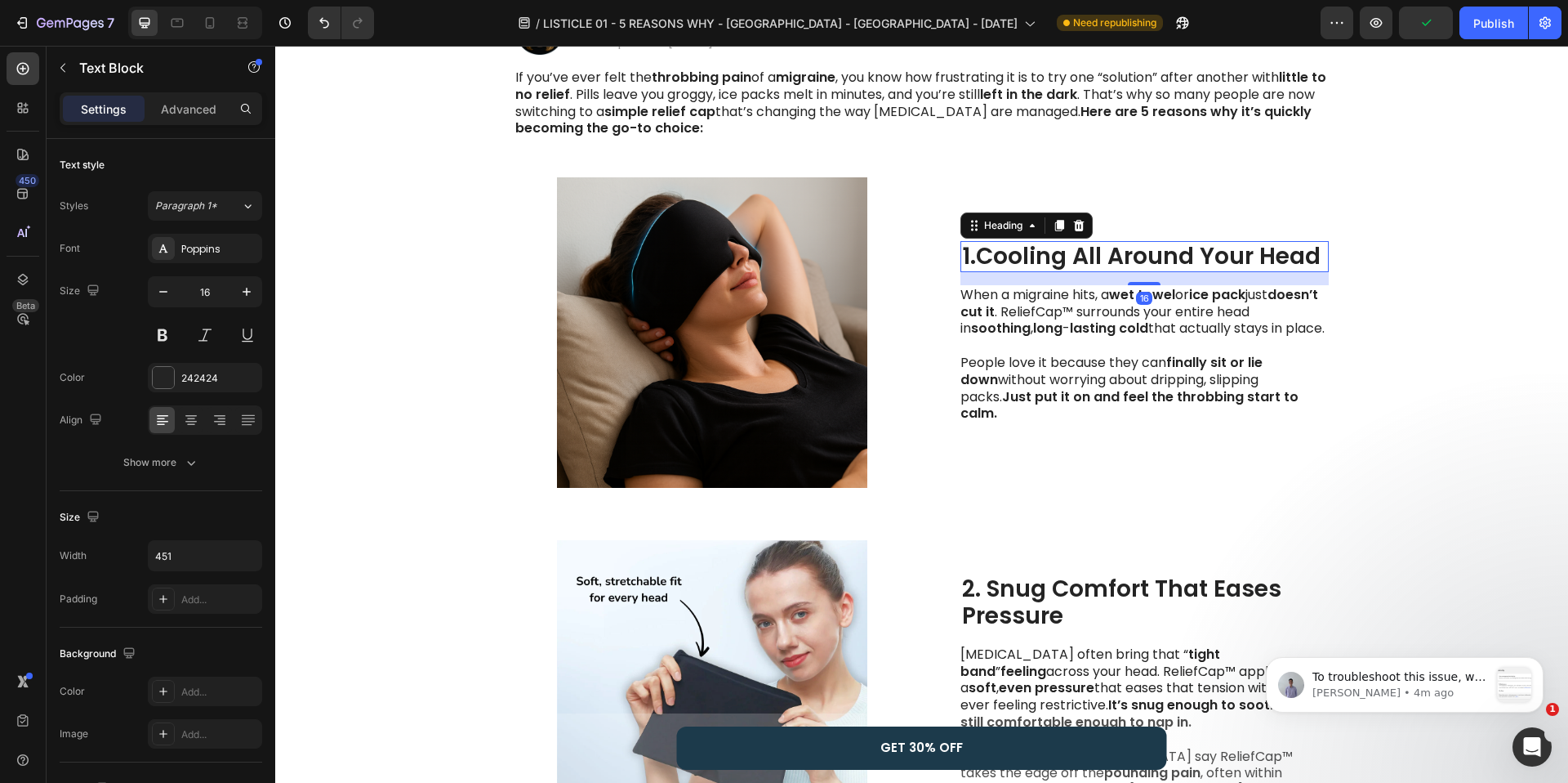
click at [1018, 263] on strong "Cooling All Around Your Head" at bounding box center [1148, 257] width 344 height 32
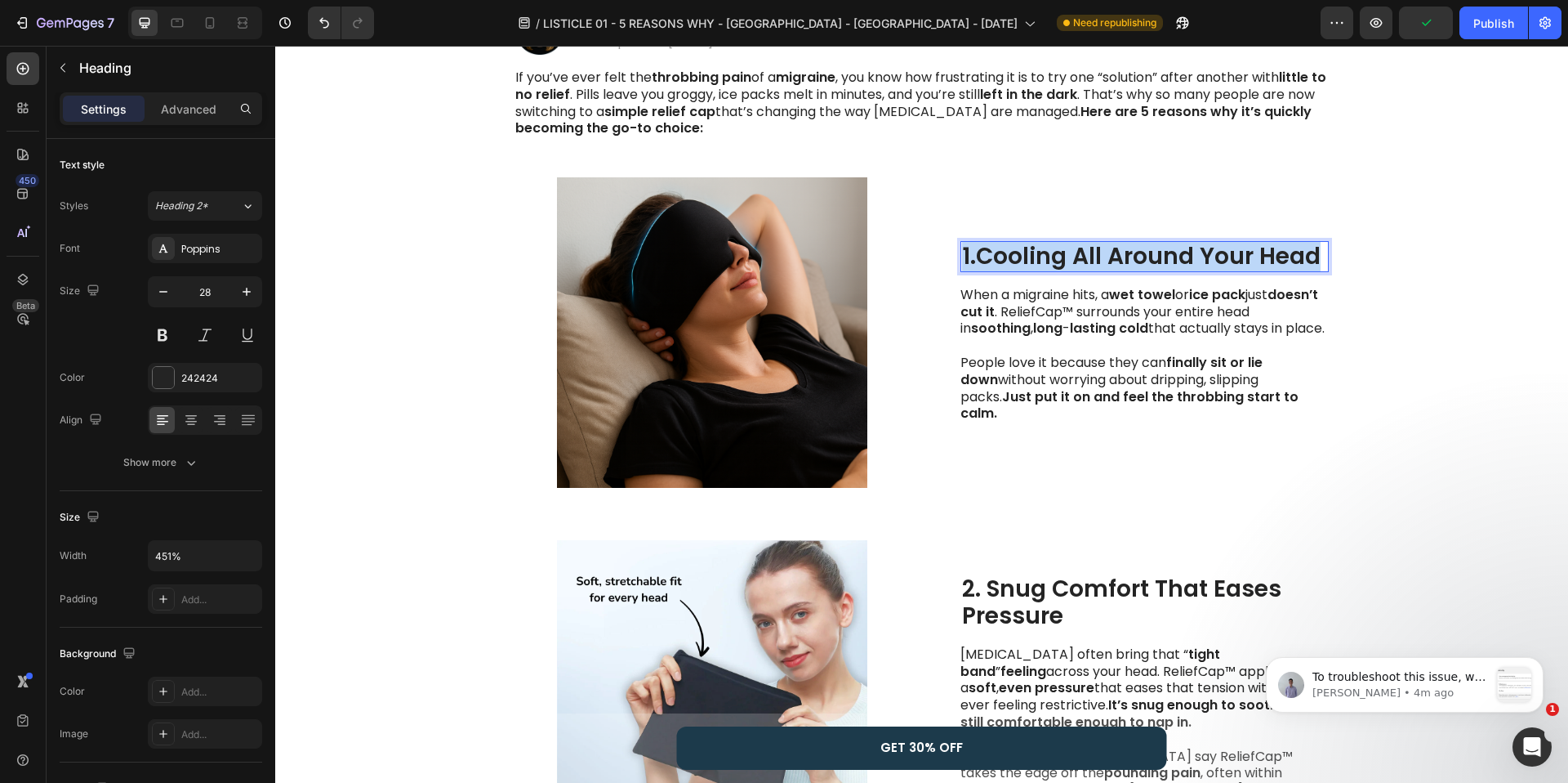
click at [1018, 263] on strong "Cooling All Around Your Head" at bounding box center [1148, 257] width 344 height 32
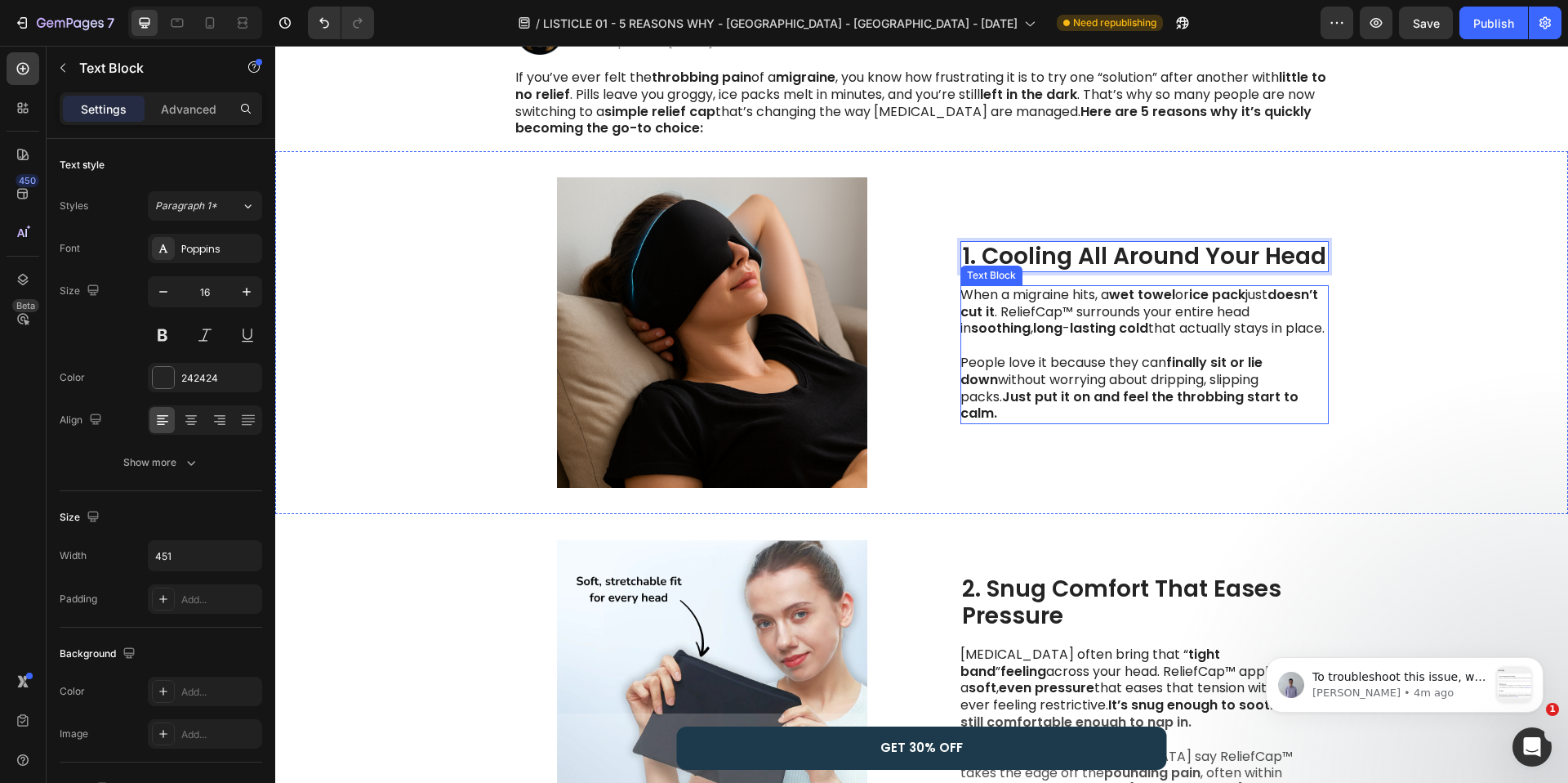
click at [1028, 349] on p "When a migraine hits, a wet towel or [MEDICAL_DATA] just doesn’t cut it . Relie…" at bounding box center [1143, 354] width 366 height 136
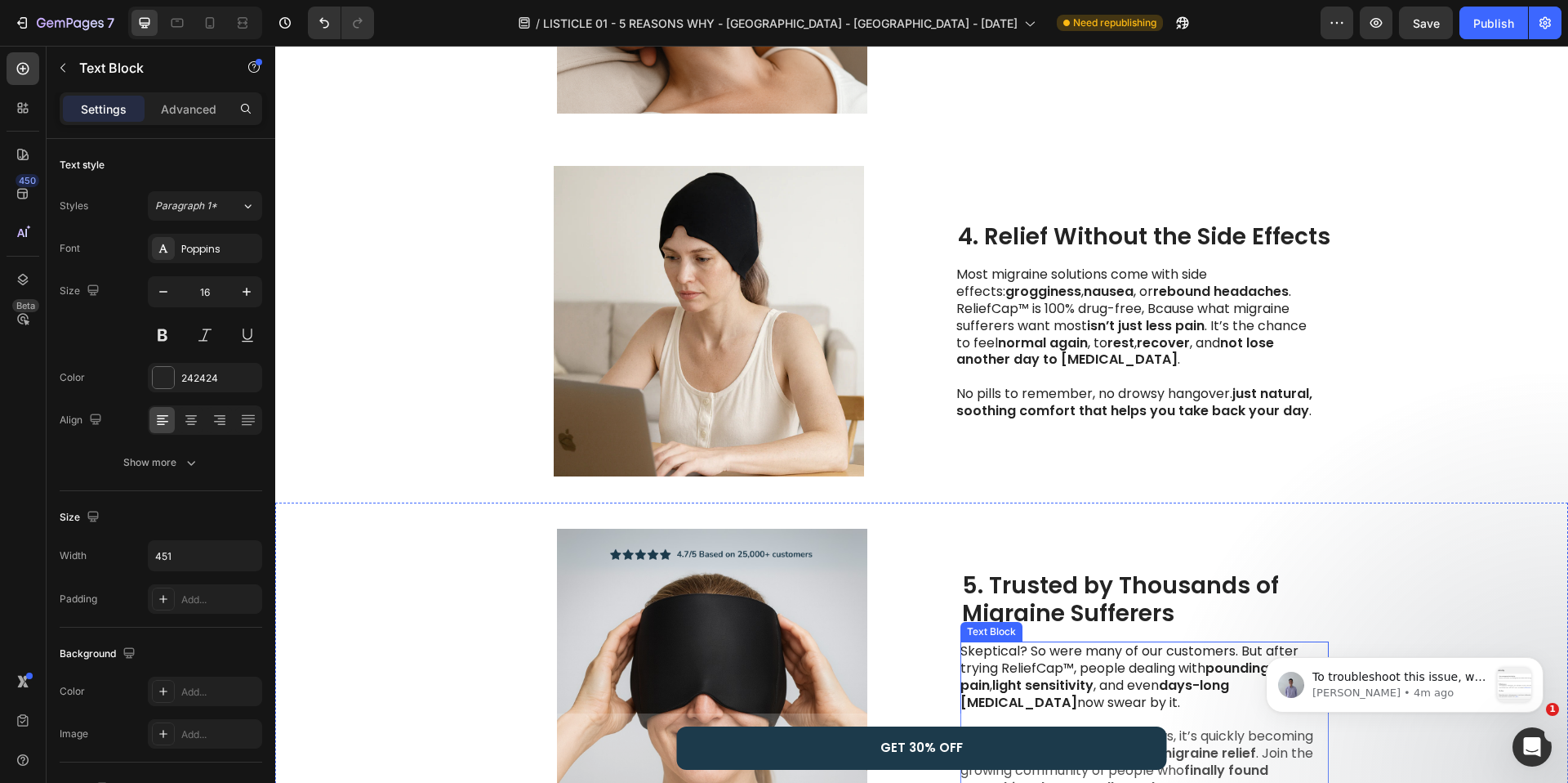
scroll to position [1308, 0]
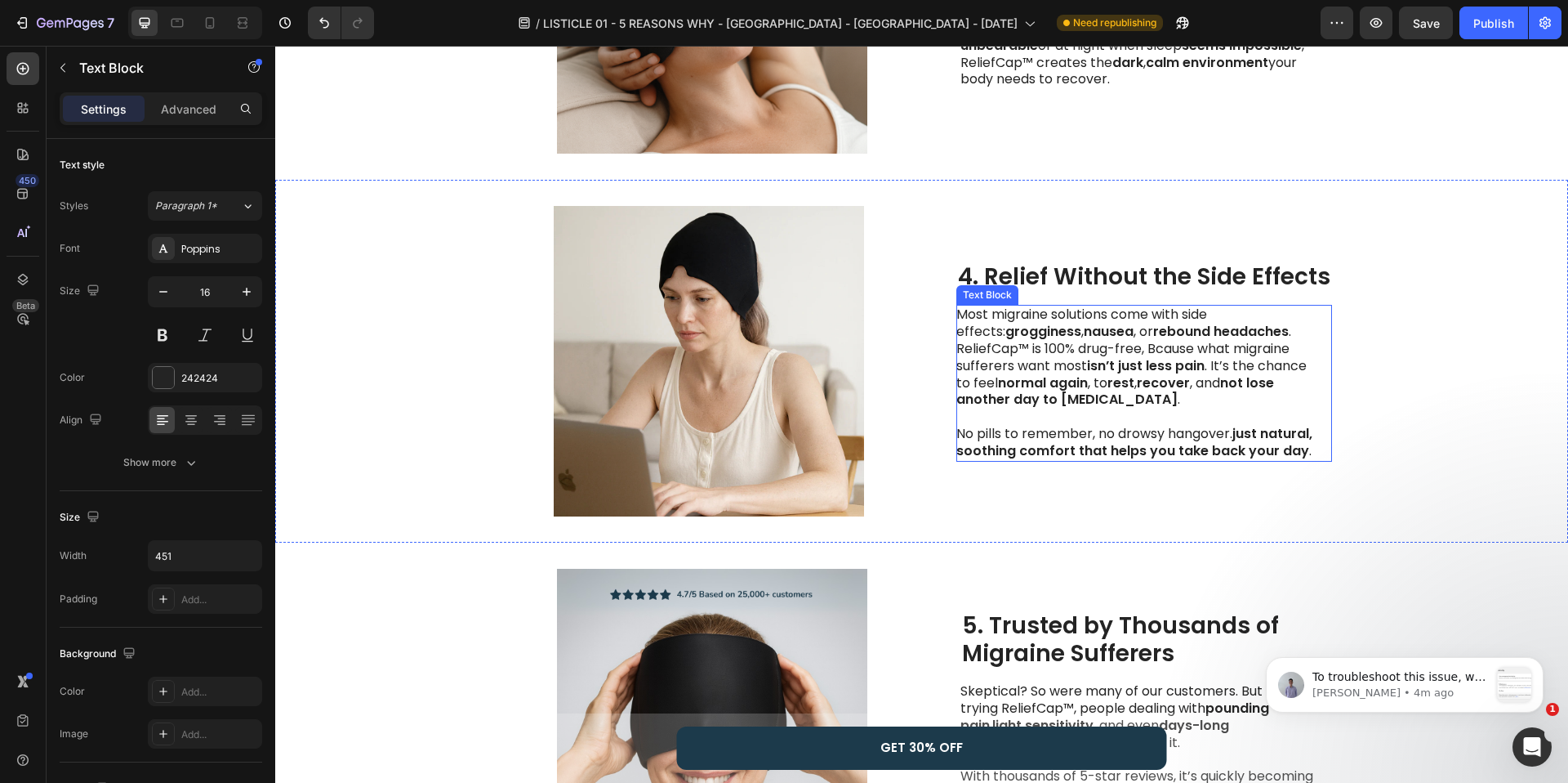
click at [1066, 376] on strong "again" at bounding box center [1068, 383] width 38 height 19
click at [1060, 392] on strong "not lose another day to [MEDICAL_DATA]" at bounding box center [1115, 392] width 318 height 36
click at [1099, 384] on p "Most migraine solutions come with side effects: grogginess , nausea , or reboun…" at bounding box center [1139, 383] width 366 height 153
click at [1111, 438] on p "Most migraine solutions come with side effects: grogginess , nausea , or reboun…" at bounding box center [1139, 383] width 366 height 153
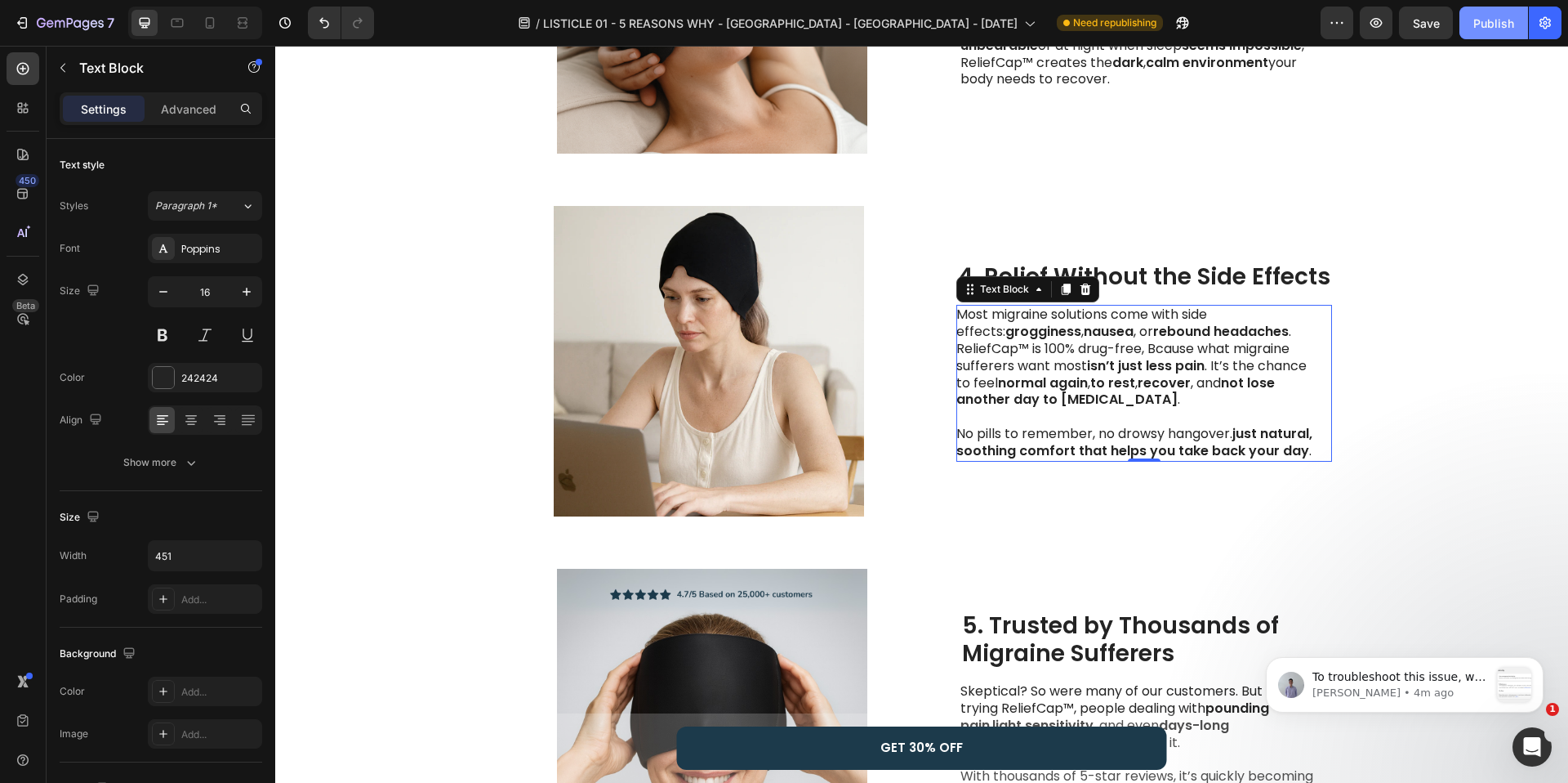
click at [1480, 22] on div "Publish" at bounding box center [1493, 23] width 41 height 17
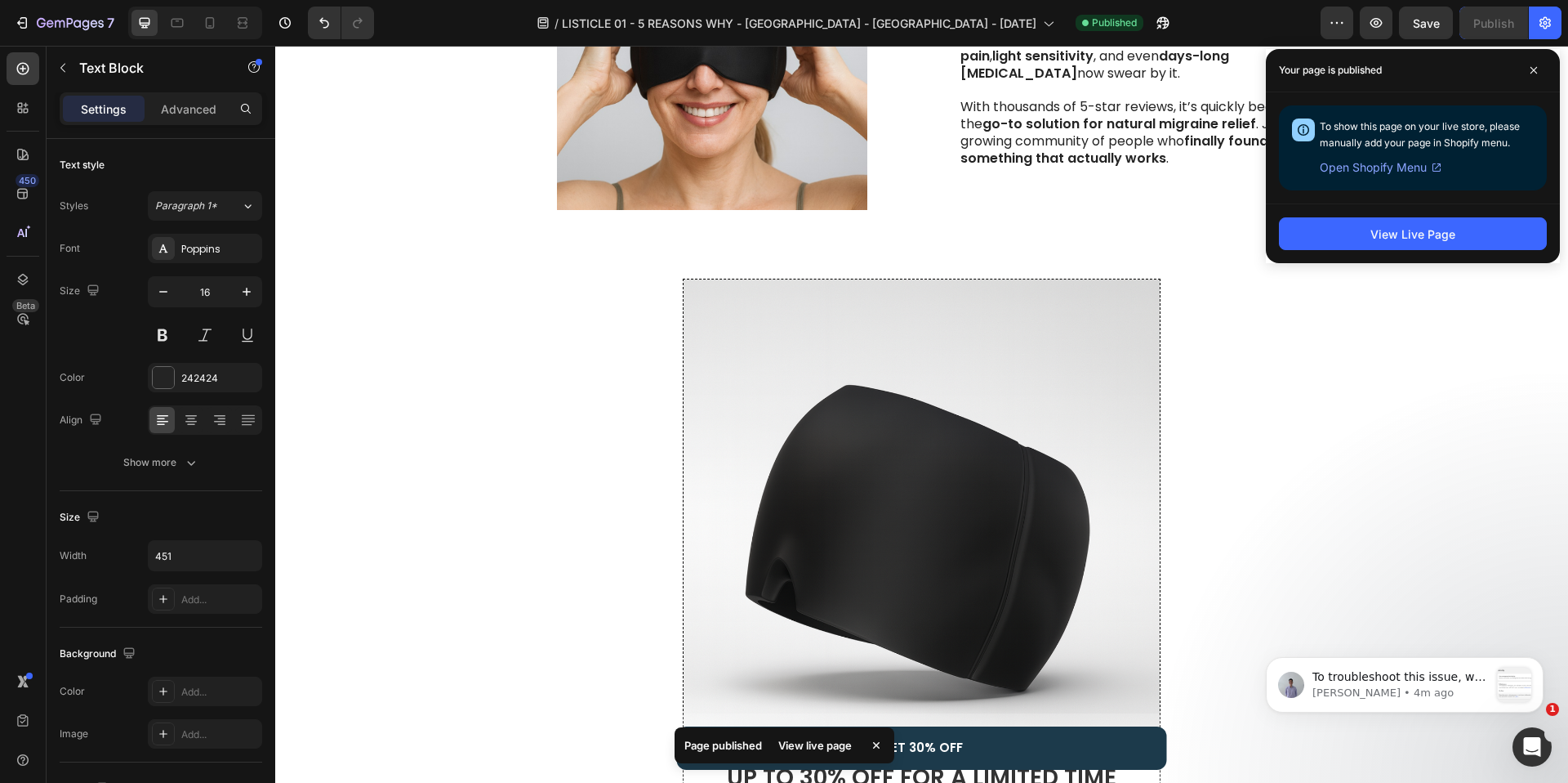
scroll to position [1881, 0]
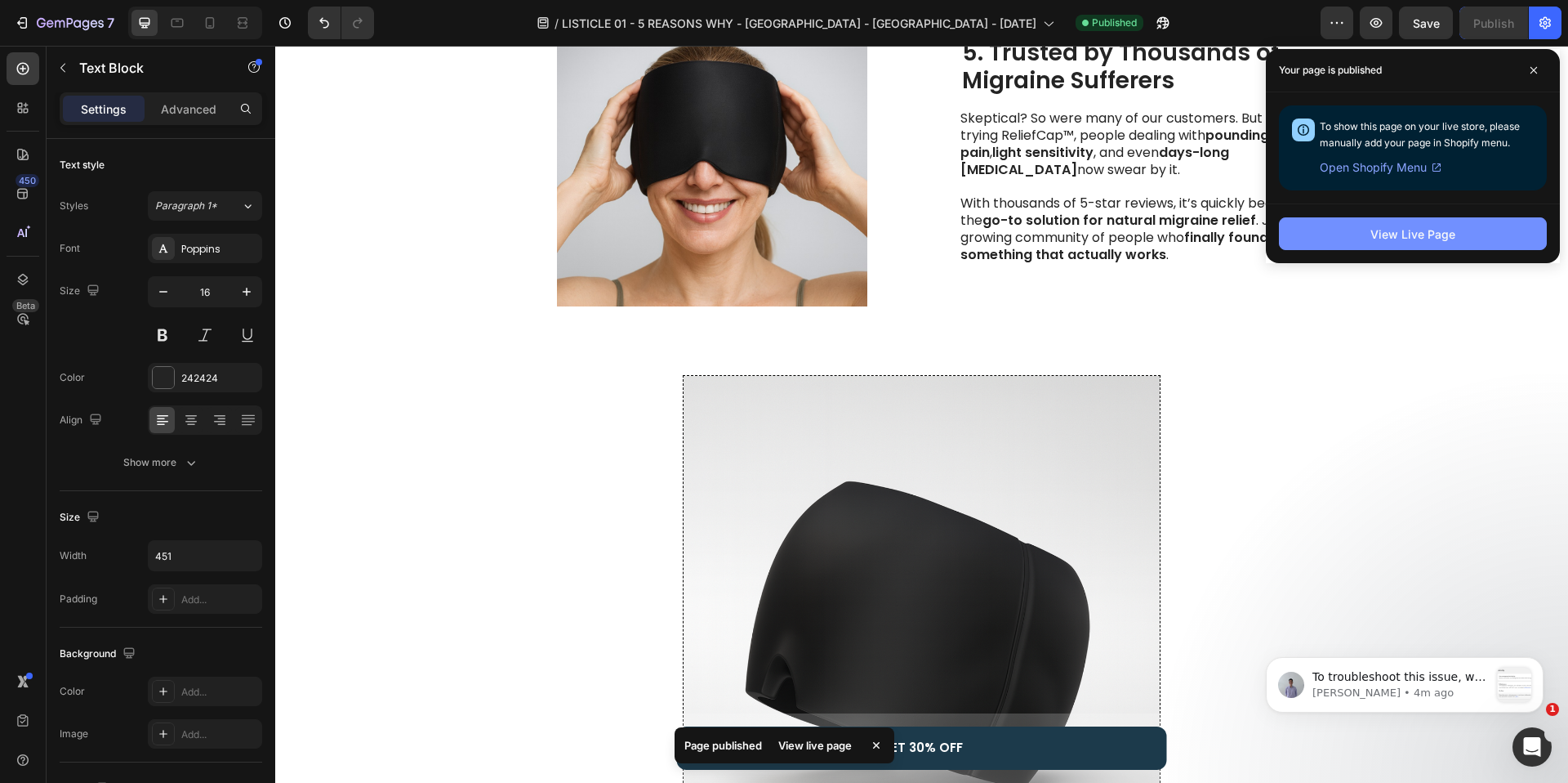
click at [1415, 233] on div "View Live Page" at bounding box center [1413, 233] width 85 height 17
